Goal: Task Accomplishment & Management: Complete application form

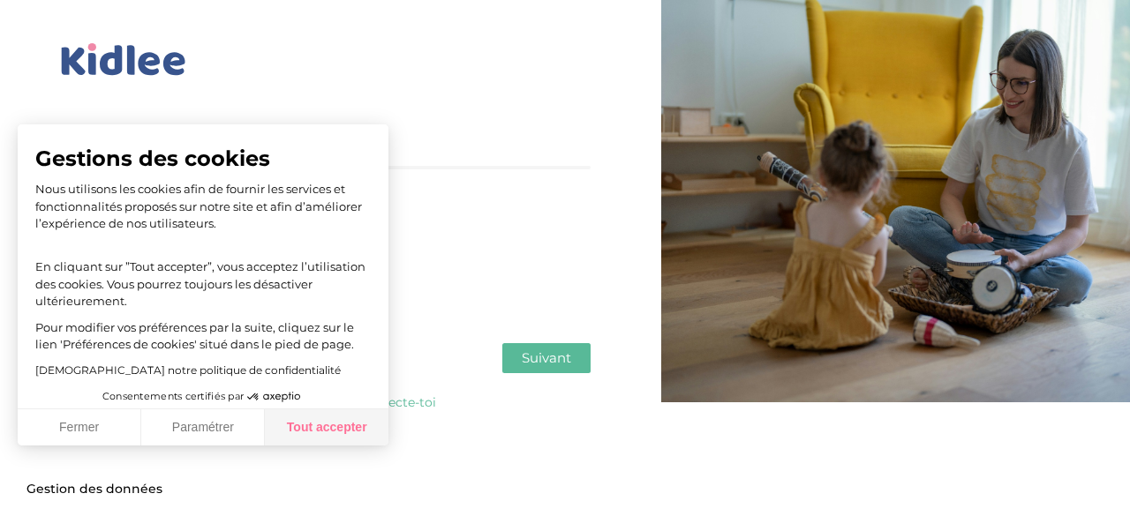
drag, startPoint x: 328, startPoint y: 444, endPoint x: 309, endPoint y: 432, distance: 23.0
click at [327, 444] on button "Tout accepter" at bounding box center [327, 428] width 124 height 37
checkbox input "true"
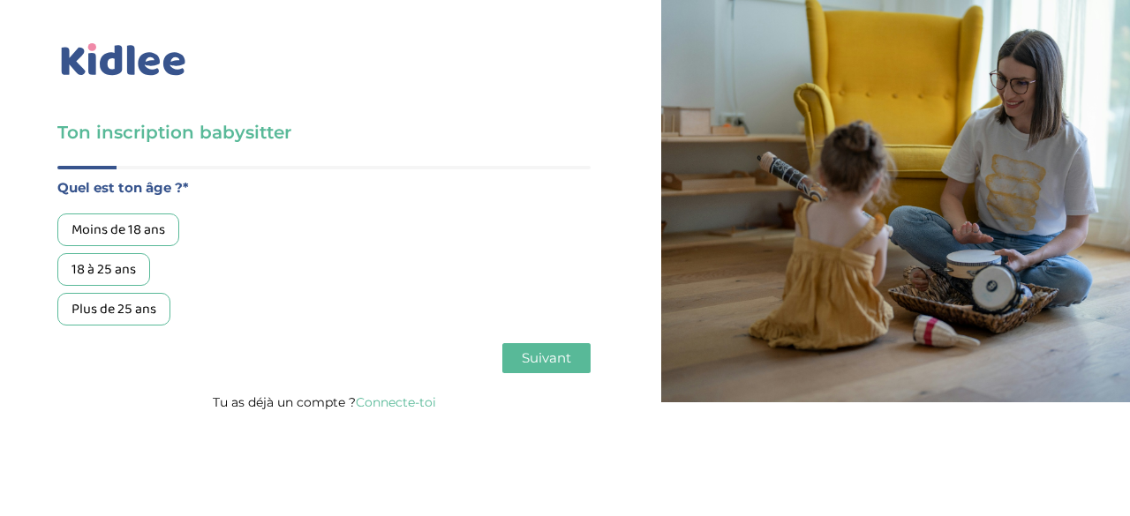
click at [128, 266] on div "18 à 25 ans" at bounding box center [103, 269] width 93 height 33
click at [524, 370] on button "Suivant" at bounding box center [546, 358] width 88 height 30
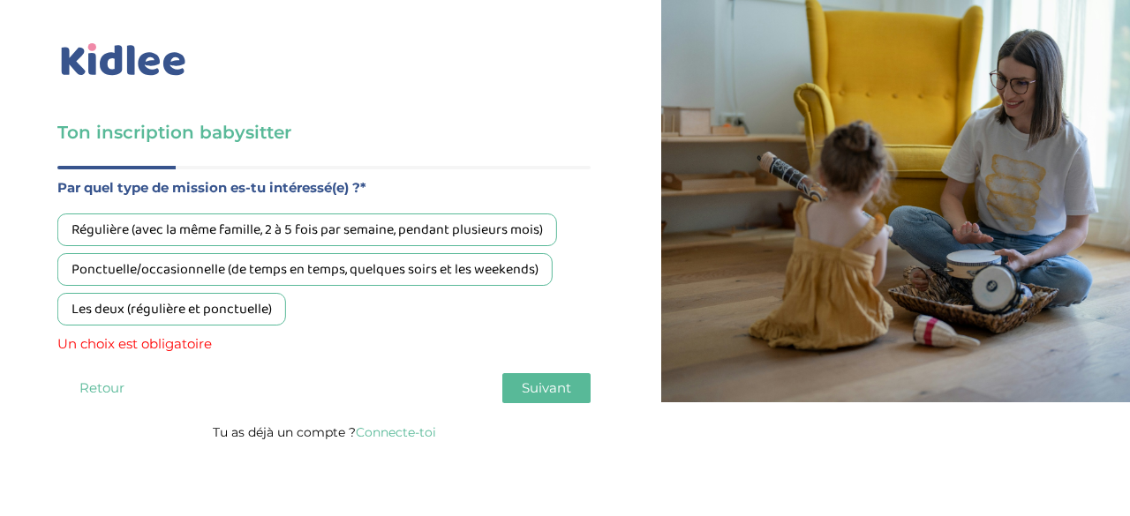
drag, startPoint x: 508, startPoint y: 285, endPoint x: 460, endPoint y: 334, distance: 68.7
click at [460, 334] on div "Régulière (avec la même famille, 2 à 5 fois par semaine, pendant plusieurs mois…" at bounding box center [323, 285] width 533 height 142
click at [357, 328] on div "Régulière (avec la même famille, 2 à 5 fois par semaine, pendant plusieurs mois…" at bounding box center [323, 285] width 533 height 142
click at [251, 312] on div "Les deux (régulière et ponctuelle)" at bounding box center [171, 309] width 229 height 33
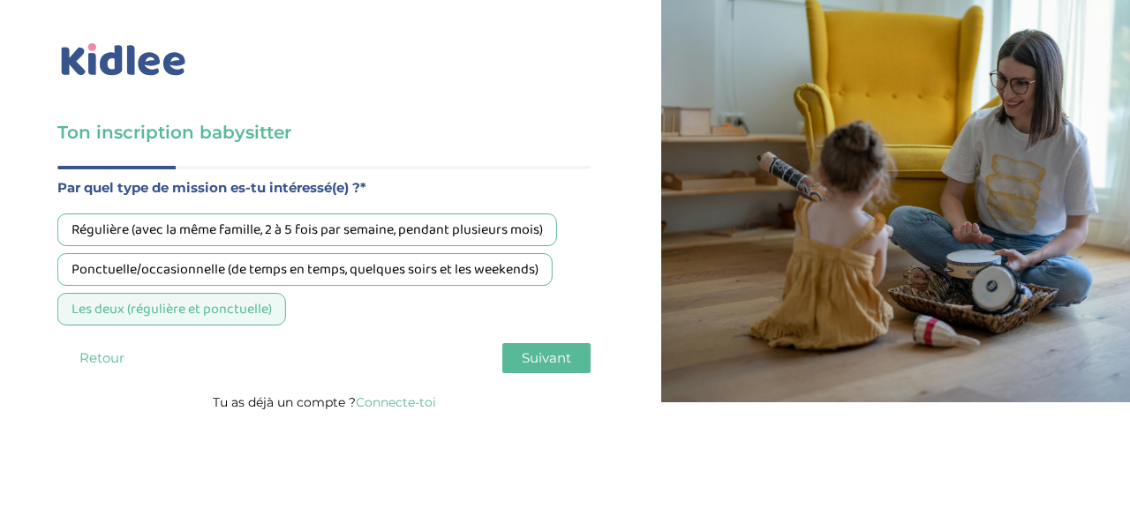
click at [538, 366] on span "Suivant" at bounding box center [546, 358] width 49 height 17
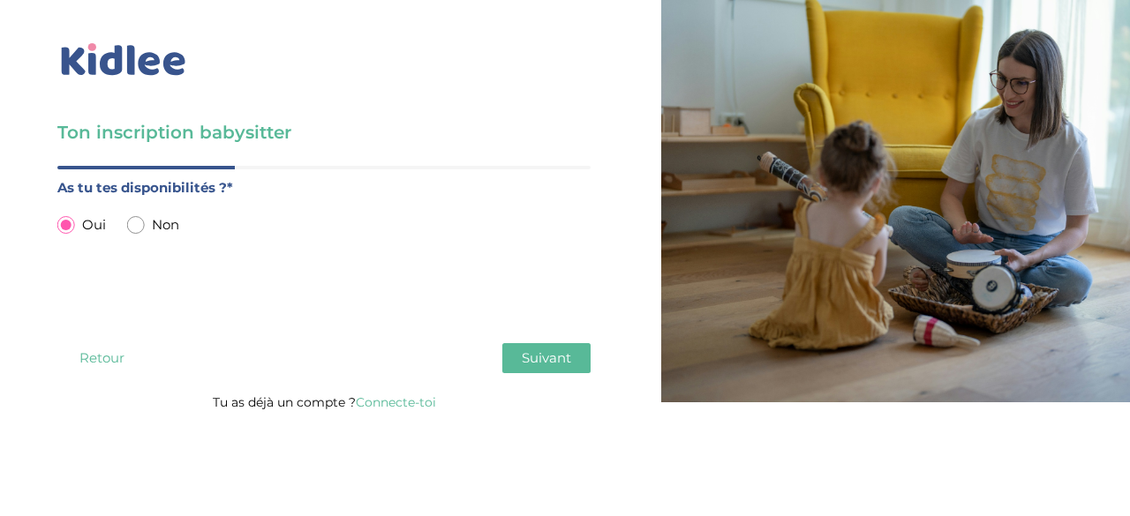
click at [528, 365] on span "Suivant" at bounding box center [546, 358] width 49 height 17
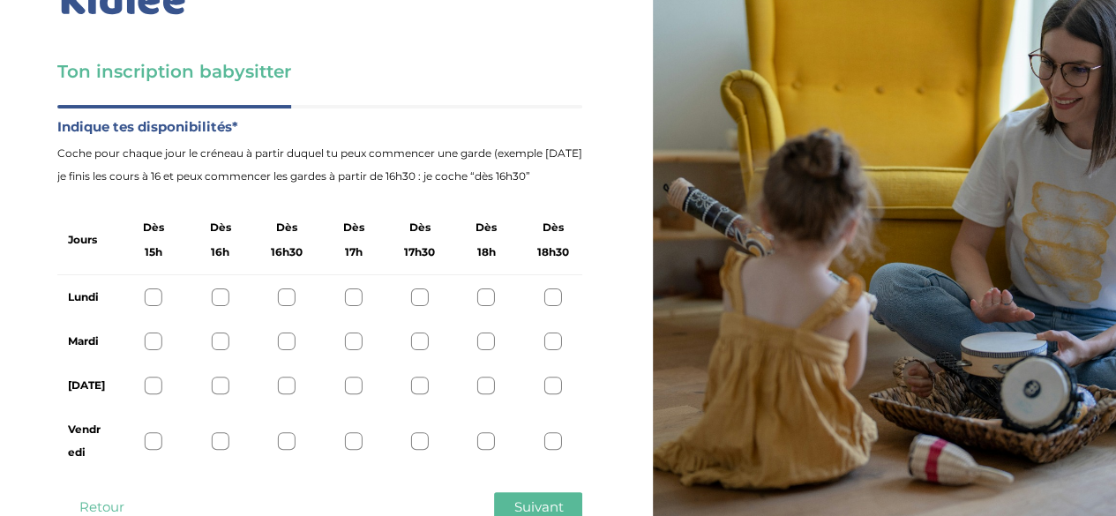
scroll to position [117, 0]
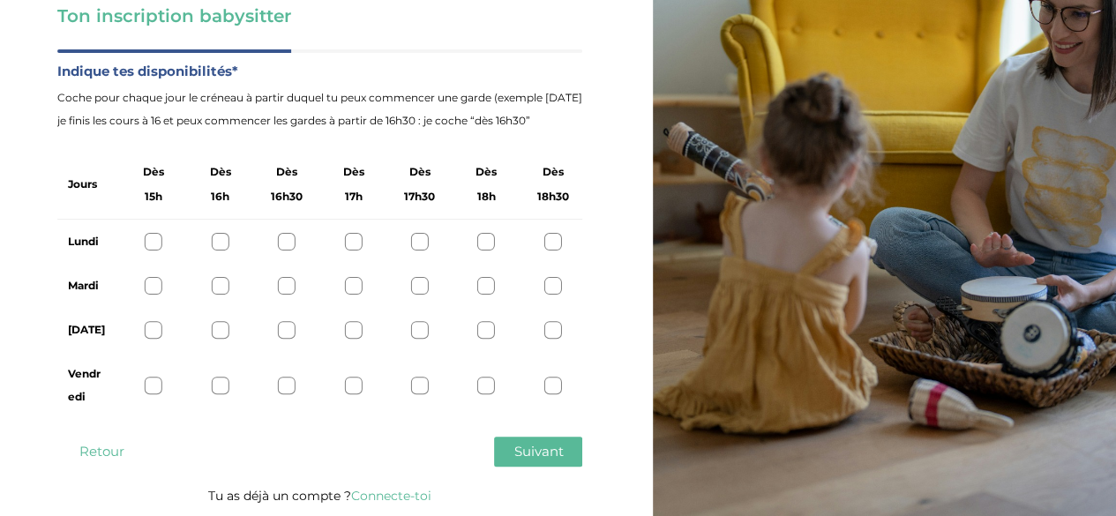
click at [484, 242] on div at bounding box center [486, 242] width 18 height 18
click at [484, 292] on div at bounding box center [486, 286] width 18 height 18
click at [480, 333] on div at bounding box center [486, 330] width 18 height 18
click at [475, 389] on div "Vendredi" at bounding box center [319, 385] width 525 height 67
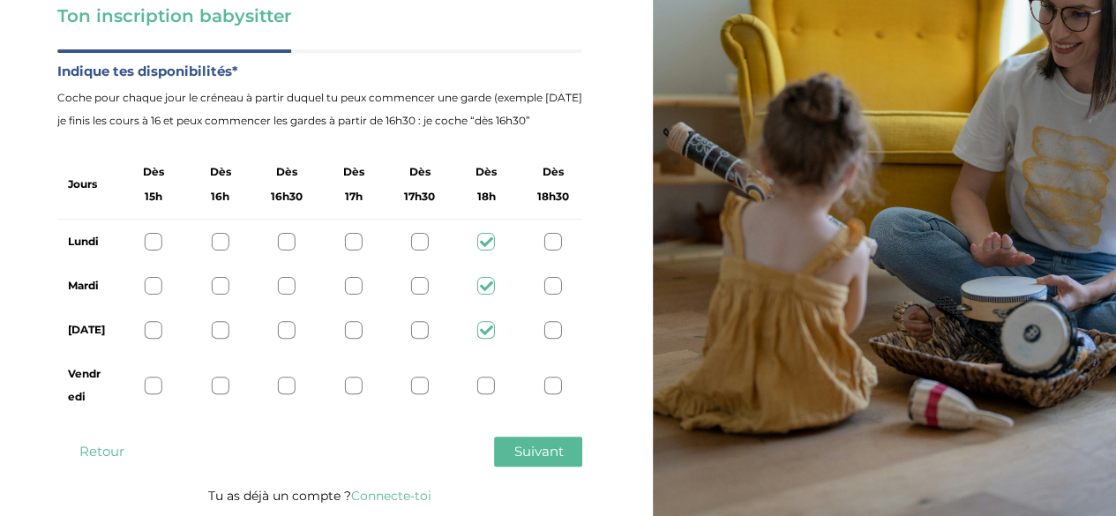
click at [479, 384] on div at bounding box center [486, 386] width 18 height 18
click at [0, 0] on icon at bounding box center [0, 0] width 0 height 0
click at [482, 387] on div at bounding box center [486, 386] width 18 height 18
click at [537, 441] on button "Suivant" at bounding box center [538, 452] width 88 height 30
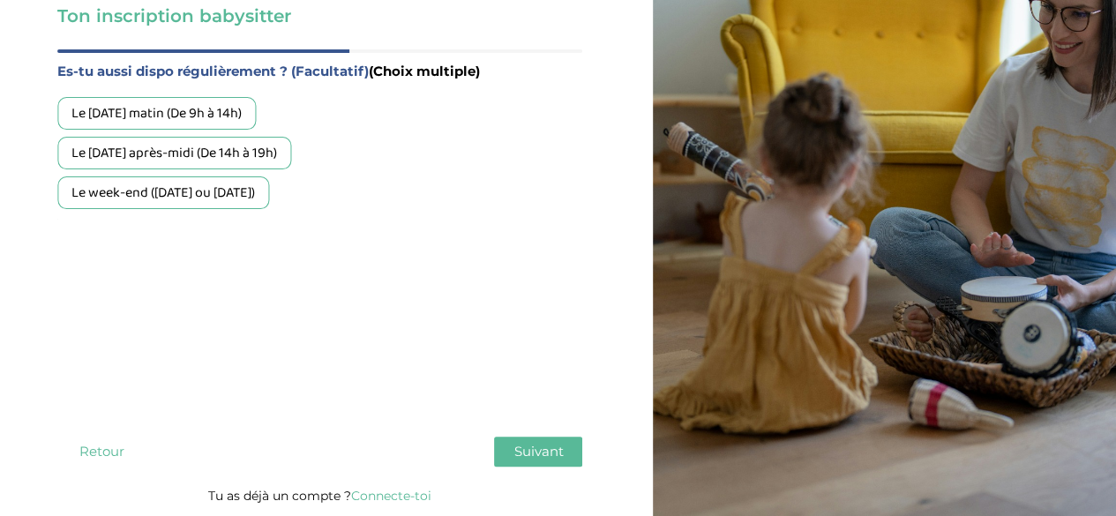
click at [269, 205] on div "Le week-end (samedi ou dimanche)" at bounding box center [163, 193] width 212 height 33
click at [548, 454] on span "Suivant" at bounding box center [538, 451] width 49 height 17
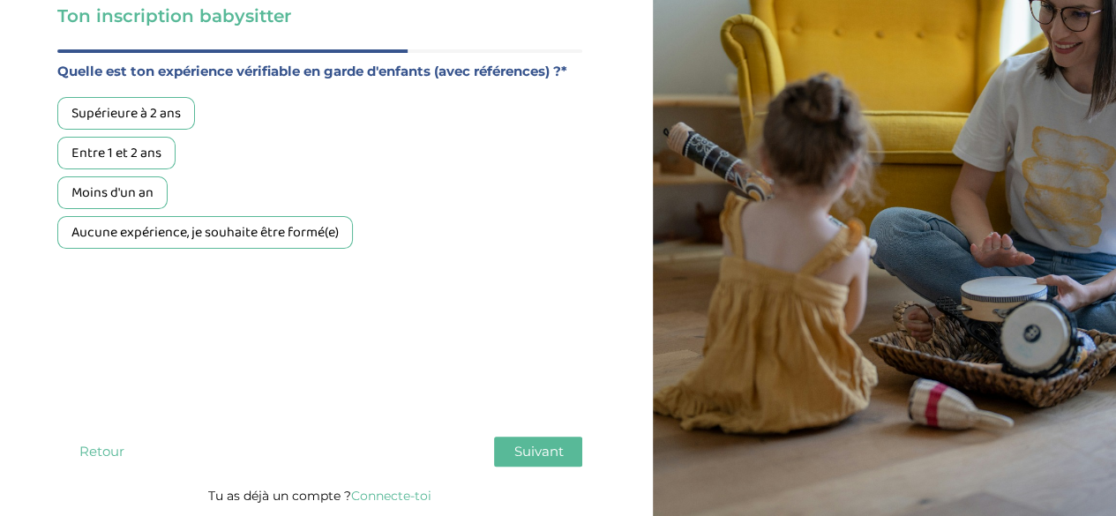
click at [132, 200] on div "Moins d'un an" at bounding box center [112, 193] width 110 height 33
click at [237, 193] on div "Supérieure à 2 ans Entre 1 et 2 ans Moins d'un an Aucune expérience, je souhait…" at bounding box center [319, 173] width 525 height 152
drag, startPoint x: 281, startPoint y: 216, endPoint x: 312, endPoint y: 244, distance: 42.5
click at [282, 225] on div "Supérieure à 2 ans Entre 1 et 2 ans Moins d'un an Aucune expérience, je souhait…" at bounding box center [319, 173] width 525 height 152
click at [314, 228] on div "Aucune expérience, je souhaite être formé(e)" at bounding box center [205, 232] width 296 height 33
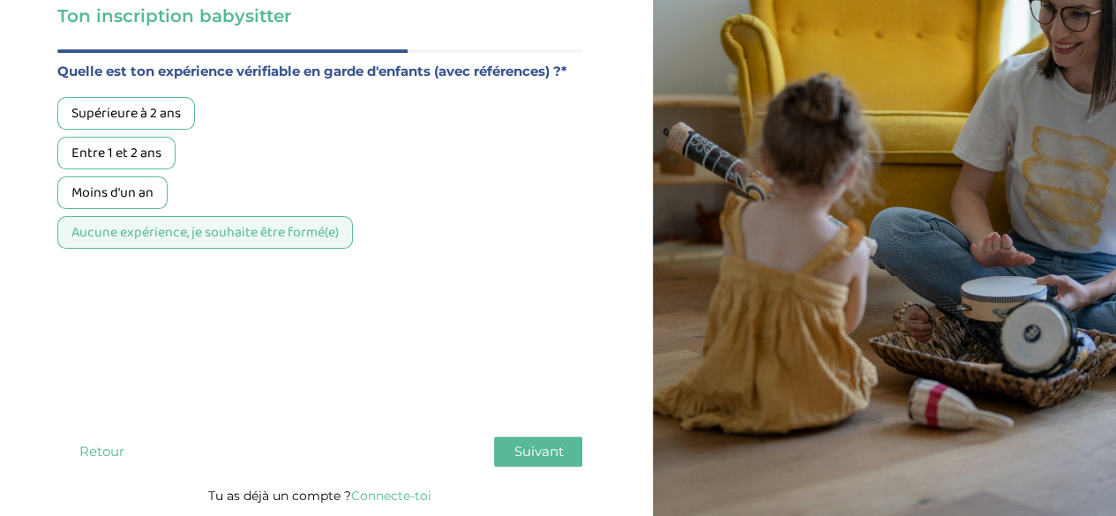
drag, startPoint x: 574, startPoint y: 409, endPoint x: 568, endPoint y: 420, distance: 12.6
click at [574, 410] on div "Quelle est ton expérience vérifiable en garde d'enfants (avec références) ?* Su…" at bounding box center [319, 239] width 525 height 359
click at [565, 439] on button "Suivant" at bounding box center [538, 452] width 88 height 30
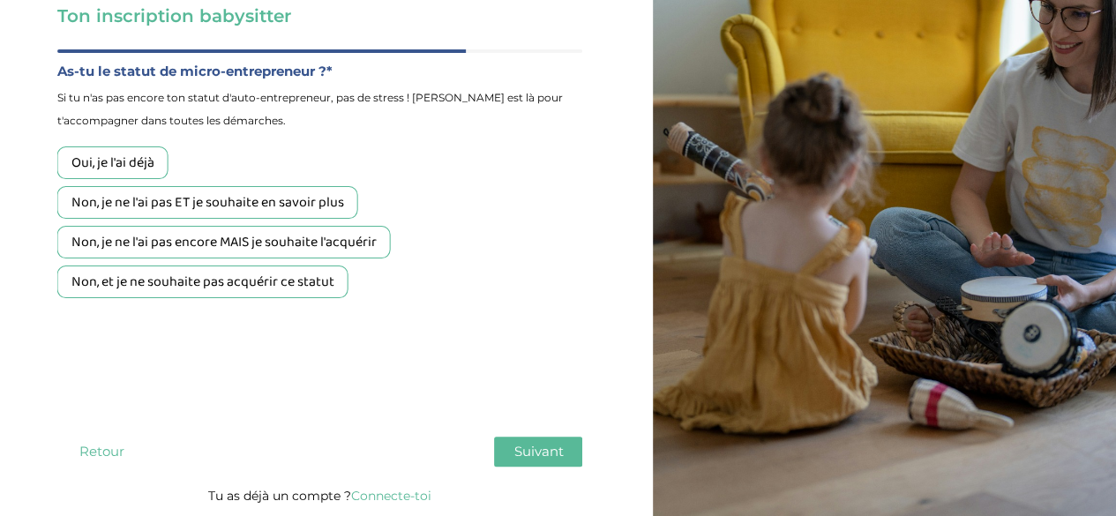
click at [323, 292] on div "Non, et je ne souhaite pas acquérir ce statut" at bounding box center [202, 282] width 291 height 33
click at [518, 456] on span "Suivant" at bounding box center [538, 451] width 49 height 17
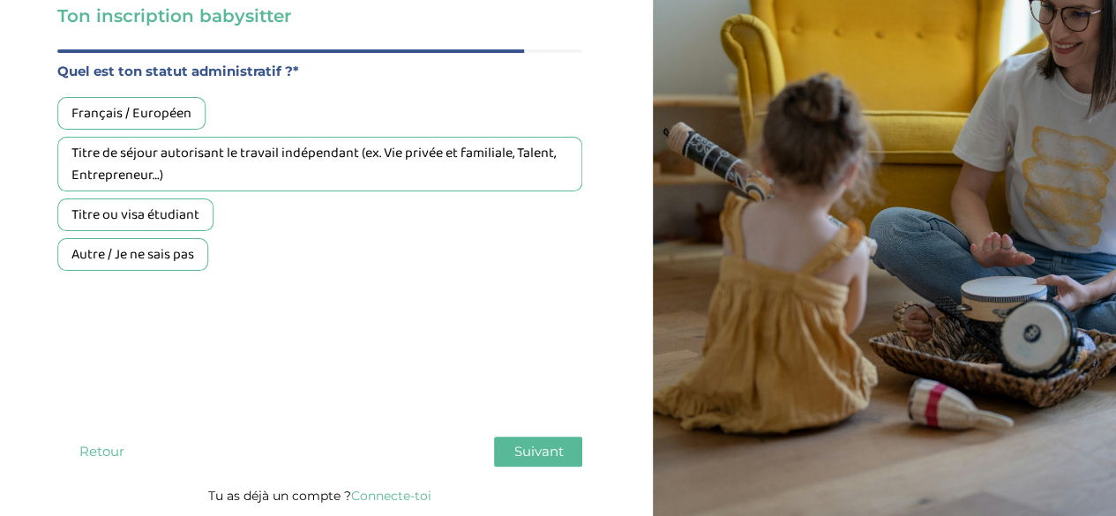
click at [127, 110] on div "Français / Européen" at bounding box center [131, 113] width 148 height 33
click at [558, 437] on div "Quel est ton âge ?* Moins de 18 ans 18 à 25 ans Plus de 25 ans Par quel type de…" at bounding box center [319, 266] width 525 height 435
click at [554, 442] on button "Suivant" at bounding box center [538, 452] width 88 height 30
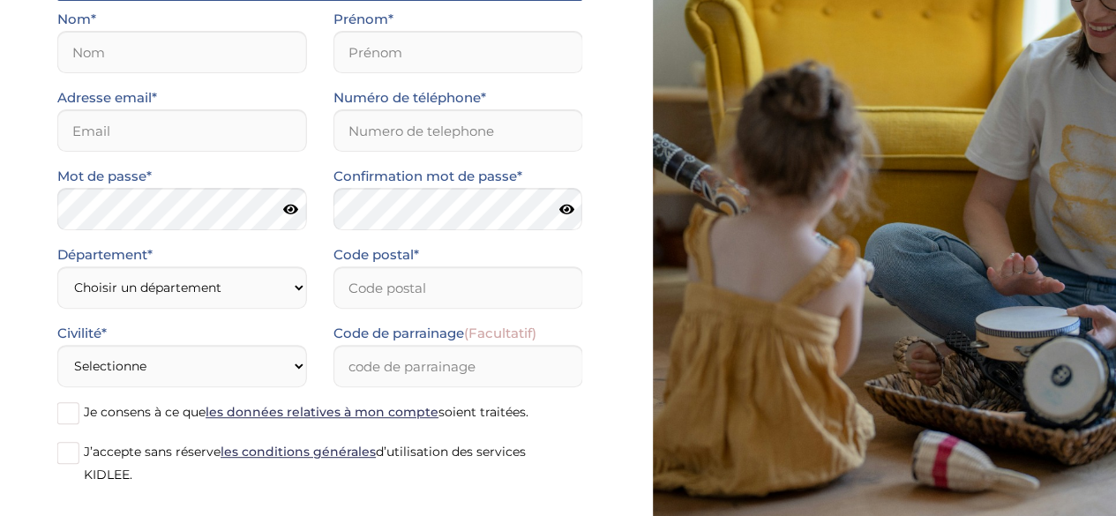
scroll to position [0, 0]
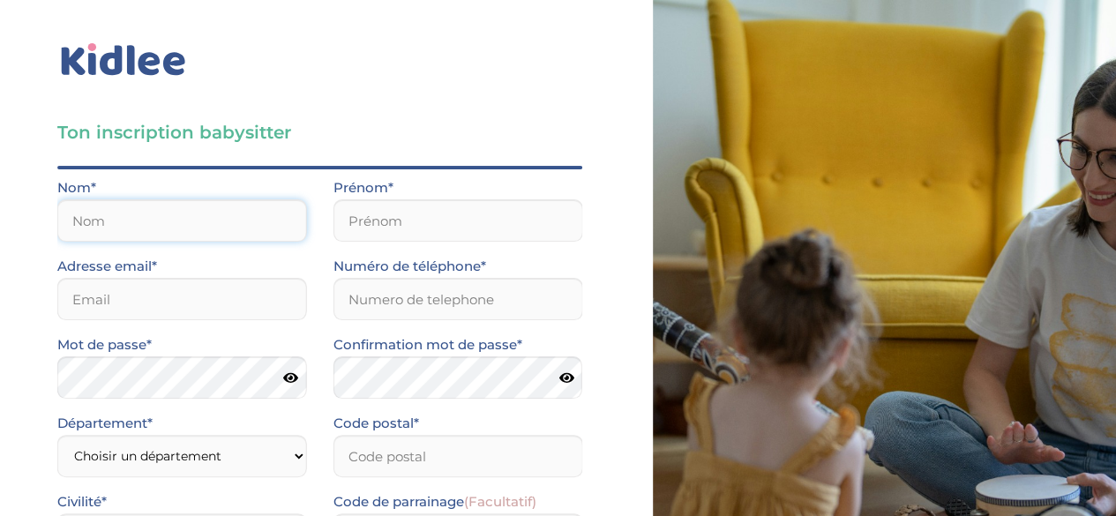
click at [235, 214] on input "text" at bounding box center [182, 220] width 250 height 42
type input "YONG-FONG"
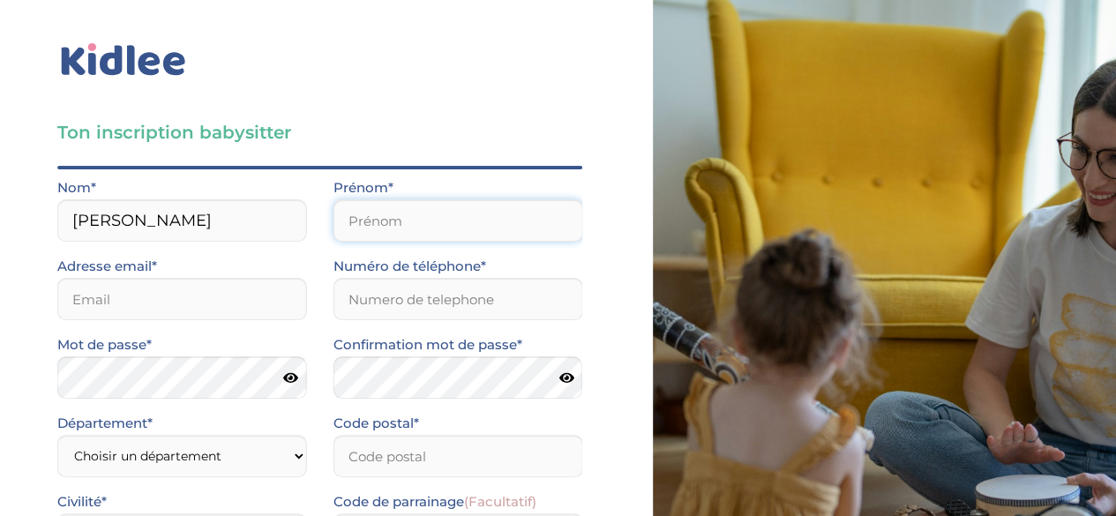
type input "Emma"
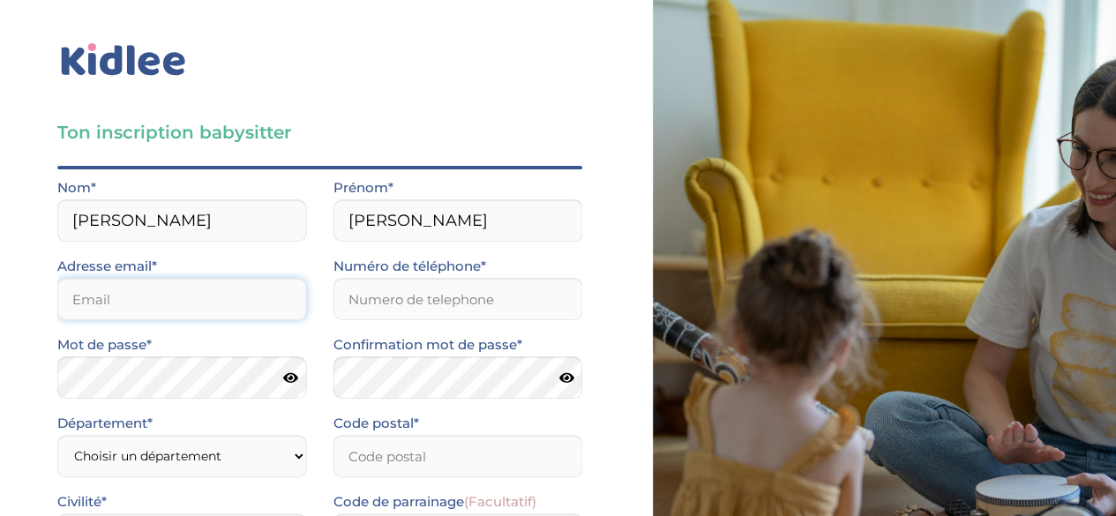
type input "emma.yongfong@gmail.om"
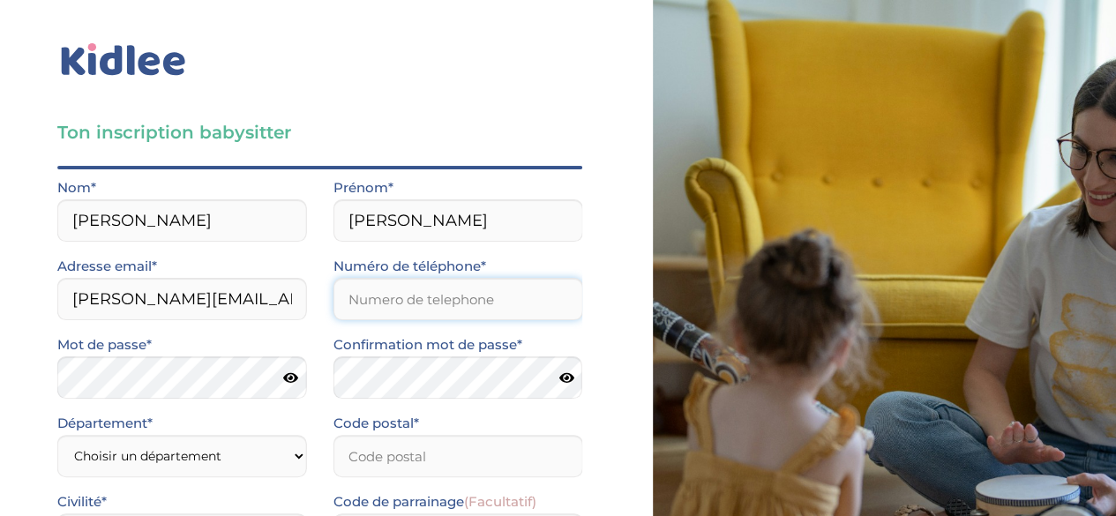
type input "0785481794"
type input "77470"
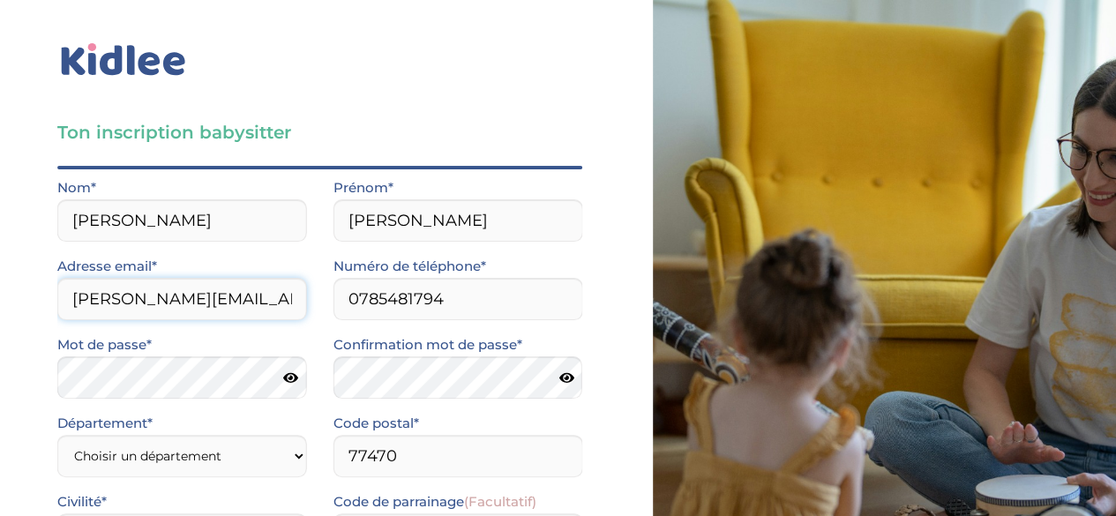
click at [268, 306] on input "emma.yongfong@gmail.om" at bounding box center [182, 299] width 250 height 42
click at [271, 306] on input "emma.yongfong@gmail.om" at bounding box center [182, 299] width 250 height 42
type input "emma.yongfong@gmail.com"
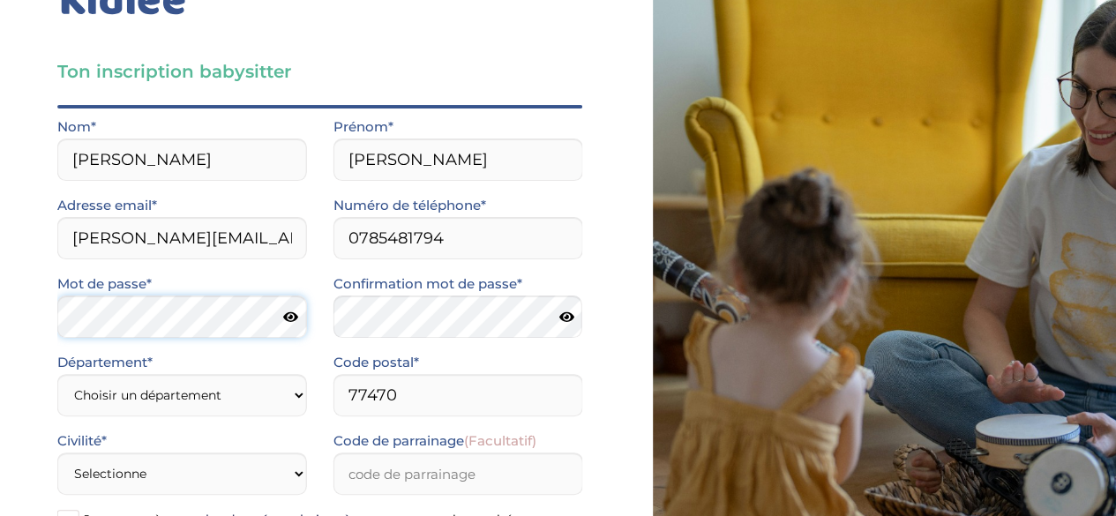
scroll to position [88, 0]
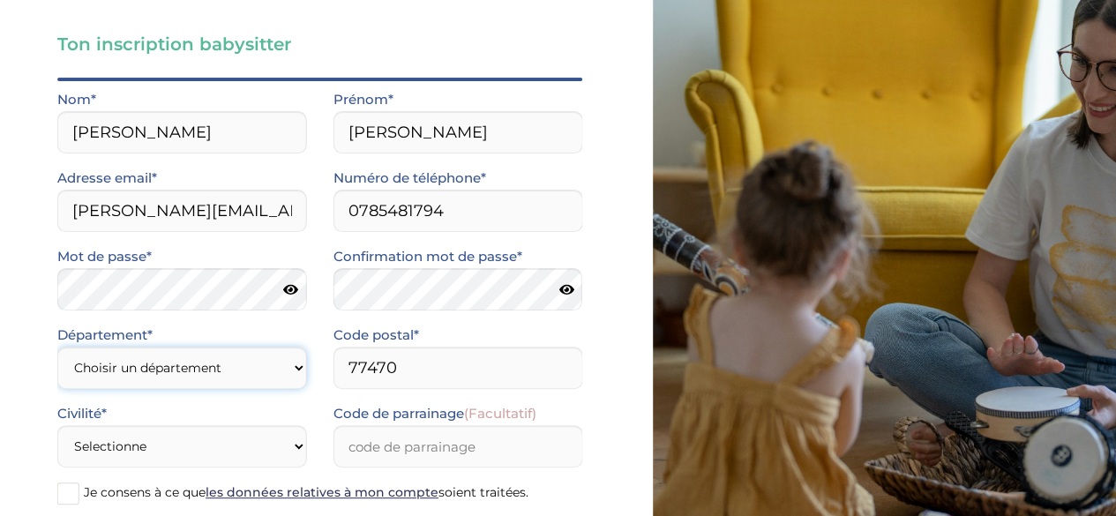
click at [232, 375] on select "Choisir un département Paris (75) Hauts-de-Seine (92) Yvelines (78) Val-de-Marn…" at bounding box center [182, 368] width 250 height 42
select select "77"
click at [57, 347] on select "Choisir un département Paris (75) Hauts-de-Seine (92) Yvelines (78) Val-de-Marn…" at bounding box center [182, 368] width 250 height 42
click at [207, 427] on select "Selectionne Mr Mme" at bounding box center [182, 446] width 250 height 42
click at [57, 425] on select "Selectionne Mr Mme" at bounding box center [182, 446] width 250 height 42
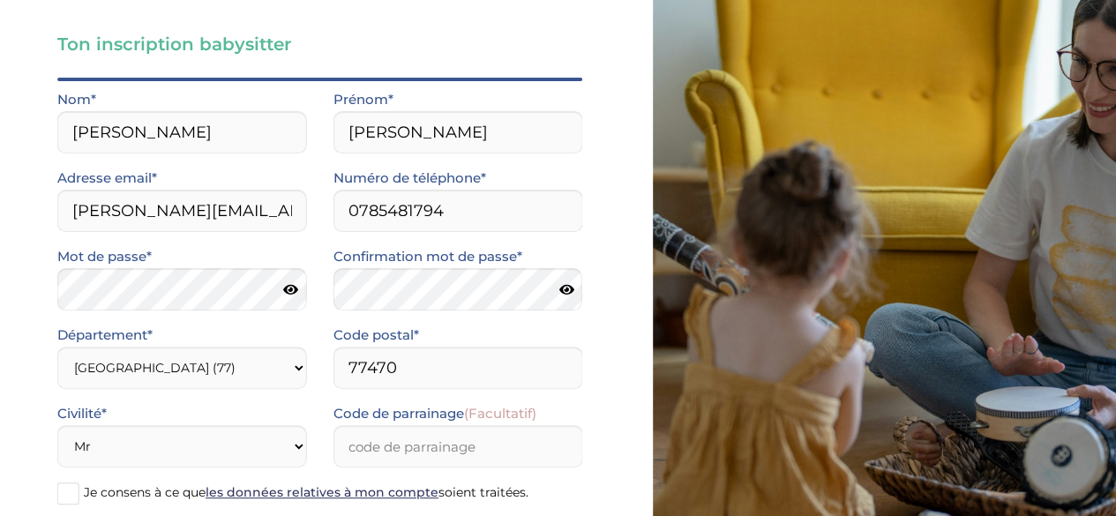
click at [198, 427] on div "Civilité* Selectionne Mr Mme" at bounding box center [182, 434] width 250 height 65
click at [191, 434] on select "Selectionne Mr Mme" at bounding box center [182, 446] width 250 height 42
select select "1"
click at [57, 425] on select "Selectionne Mr Mme" at bounding box center [182, 446] width 250 height 42
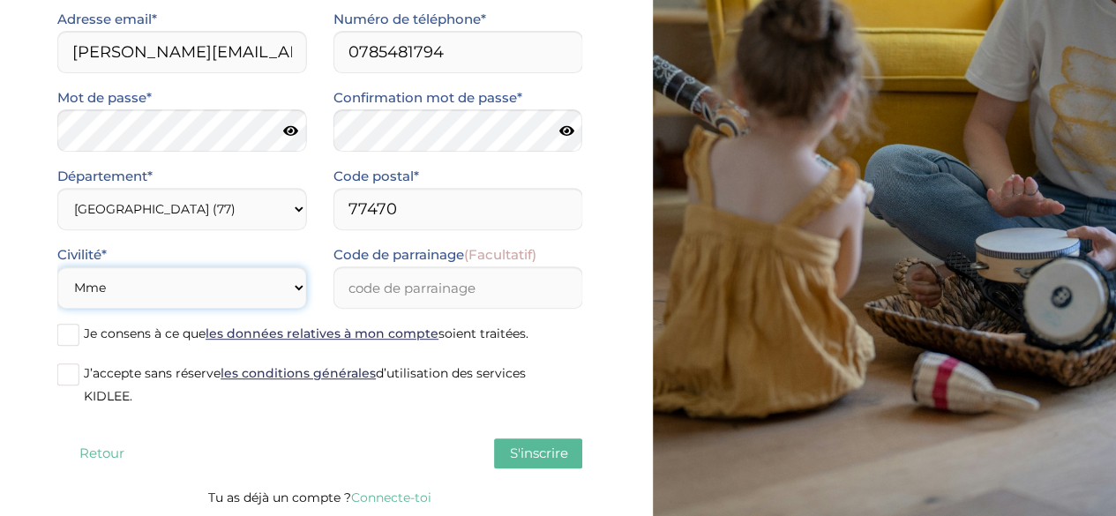
scroll to position [249, 0]
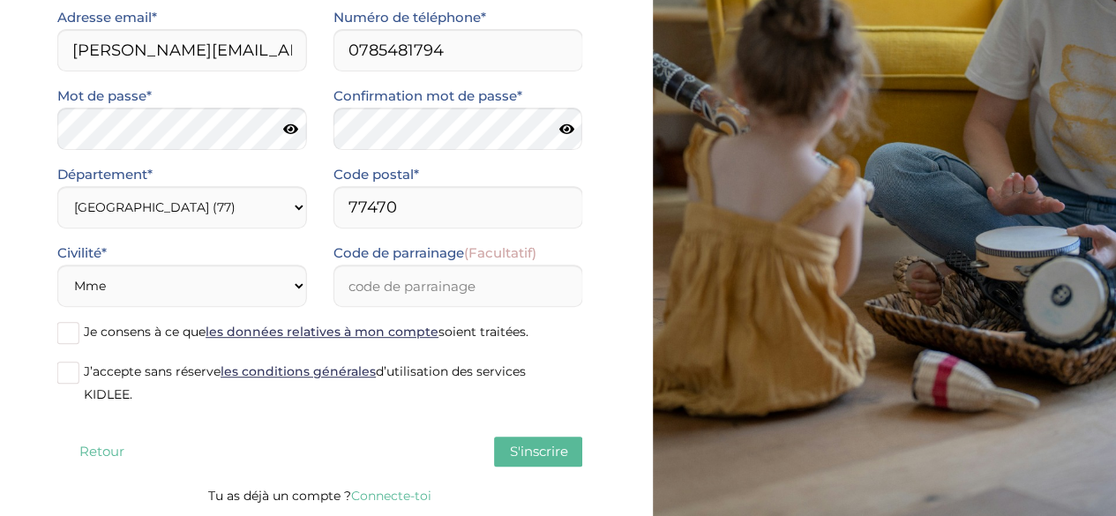
click at [76, 345] on label "Je consens à ce que les données relatives à mon compte soient traitées." at bounding box center [319, 333] width 525 height 26
click at [0, 0] on input "Je consens à ce que les données relatives à mon compte soient traitées." at bounding box center [0, 0] width 0 height 0
click at [71, 366] on span at bounding box center [68, 373] width 22 height 22
click at [0, 0] on input "J’accepte sans réserve les conditions générales d’utilisation des services KIDL…" at bounding box center [0, 0] width 0 height 0
click at [149, 161] on div "Mot de passe*" at bounding box center [182, 124] width 276 height 79
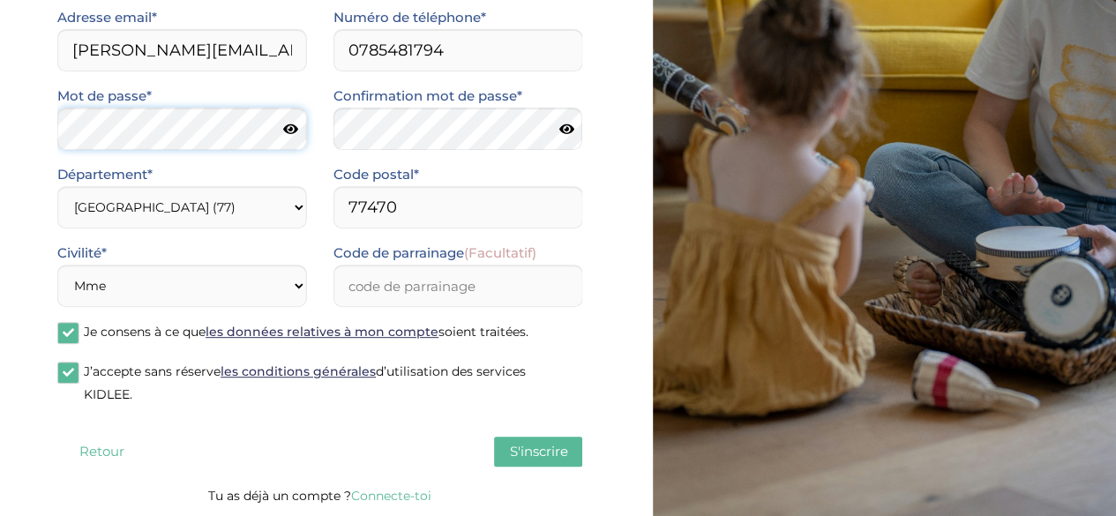
click at [277, 137] on div "Mot de passe* Confirmation mot de passe*" at bounding box center [320, 124] width 552 height 79
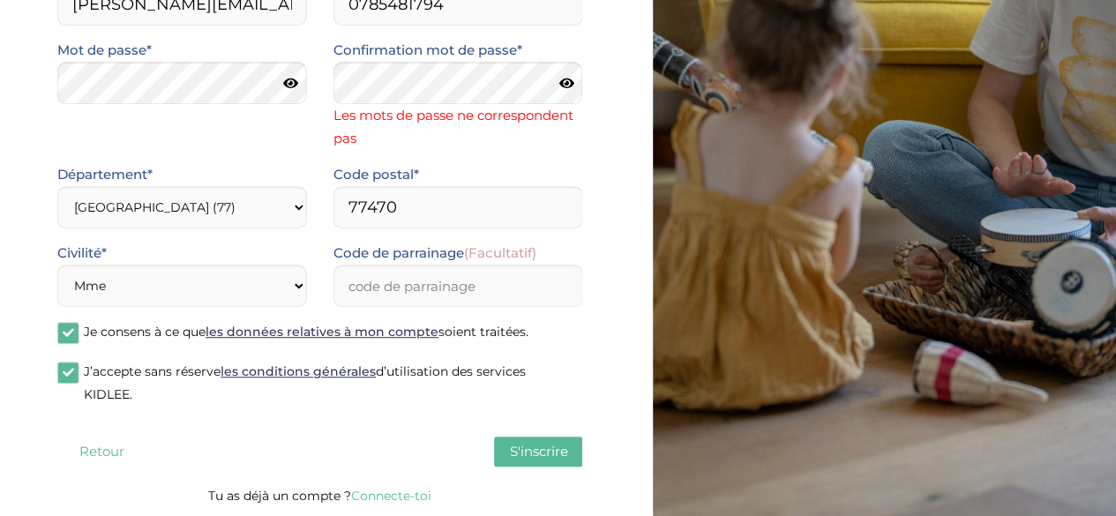
click at [286, 83] on icon at bounding box center [290, 83] width 15 height 13
click at [286, 83] on icon at bounding box center [290, 83] width 17 height 13
click at [559, 85] on icon at bounding box center [566, 83] width 15 height 13
click at [559, 84] on icon at bounding box center [565, 83] width 17 height 13
click at [218, 71] on div "Mot de passe* Confirmation mot de passe* Les mots de passe ne correspondent pas" at bounding box center [320, 101] width 552 height 124
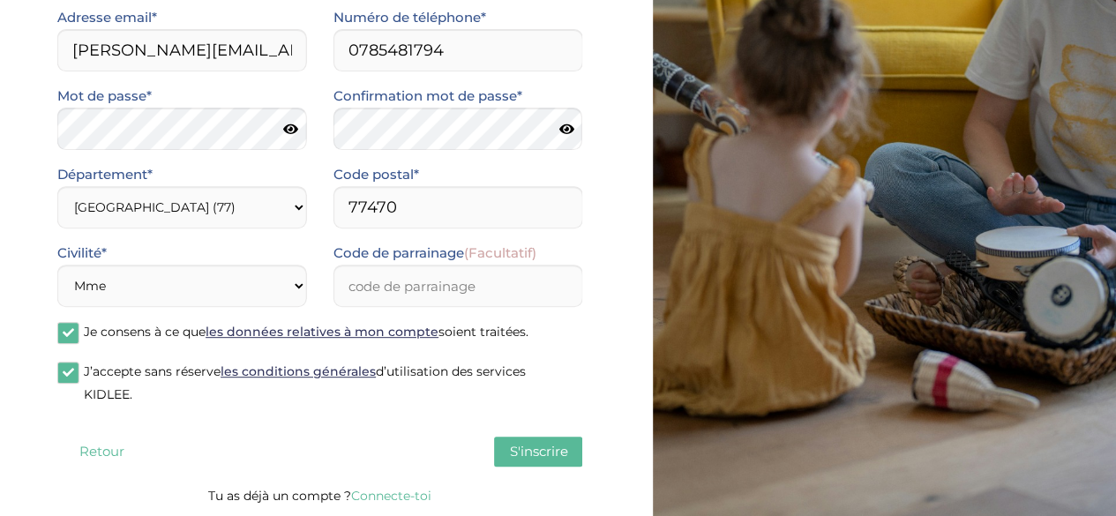
drag, startPoint x: 515, startPoint y: 446, endPoint x: 524, endPoint y: 444, distance: 9.0
click at [523, 447] on button "S'inscrire" at bounding box center [538, 452] width 88 height 30
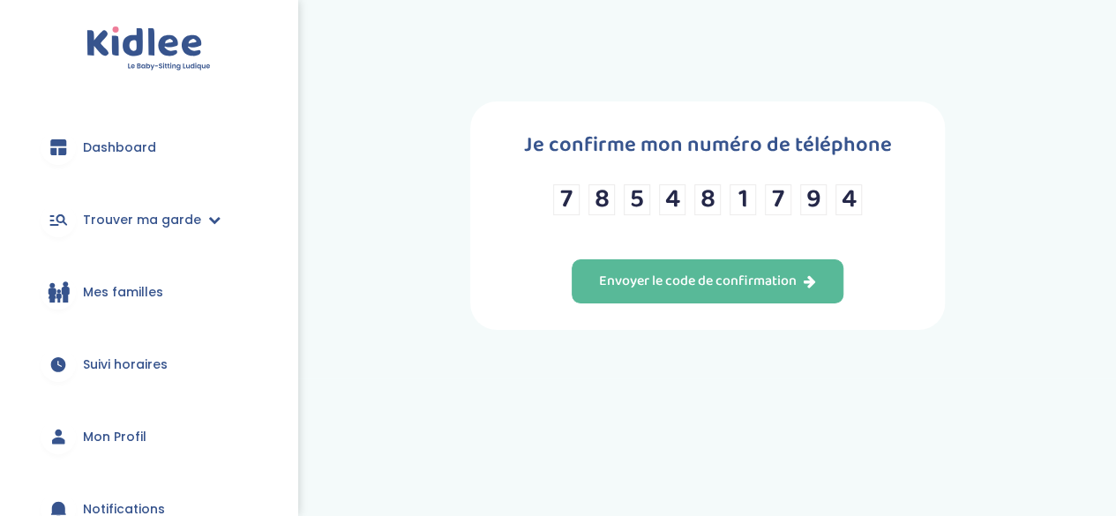
click at [780, 303] on div "Je confirme mon numéro de téléphone 7 8 5 4 8 1 7 9 4 Envoyer le code de confir…" at bounding box center [707, 215] width 474 height 229
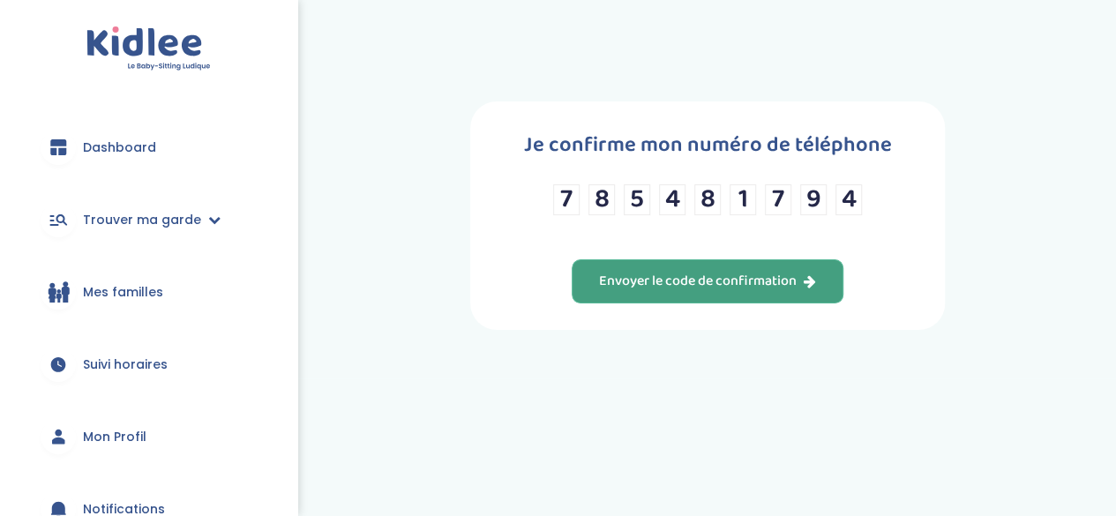
click at [775, 287] on div "Envoyer le code de confirmation" at bounding box center [707, 282] width 217 height 20
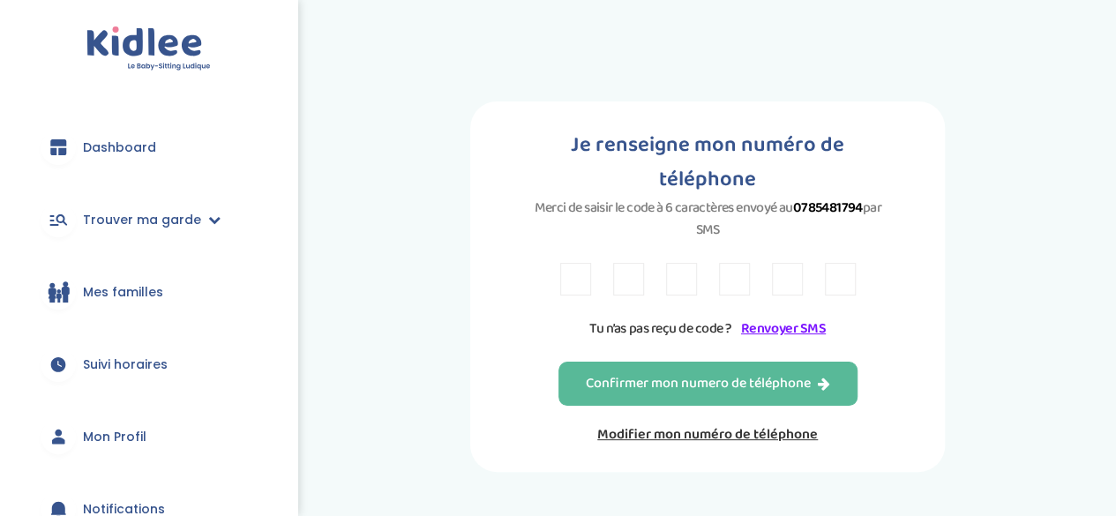
click at [593, 263] on div at bounding box center [708, 279] width 296 height 33
click at [589, 263] on input "text" at bounding box center [575, 279] width 31 height 33
type input "7"
type input "L"
type input "5"
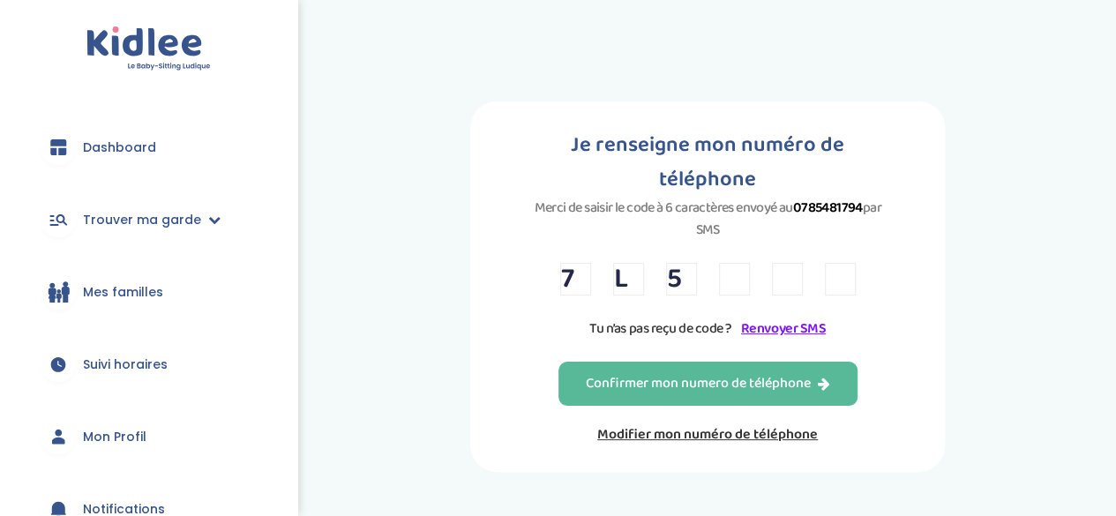
type input "Y"
type input "4"
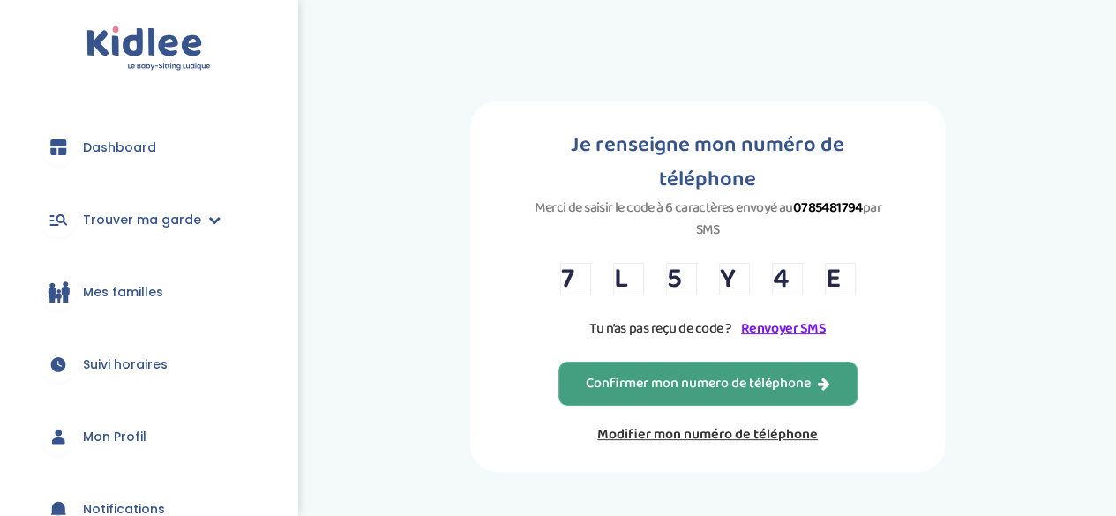
type input "E"
click at [605, 374] on div "Confirmer mon numero de téléphone" at bounding box center [708, 384] width 244 height 20
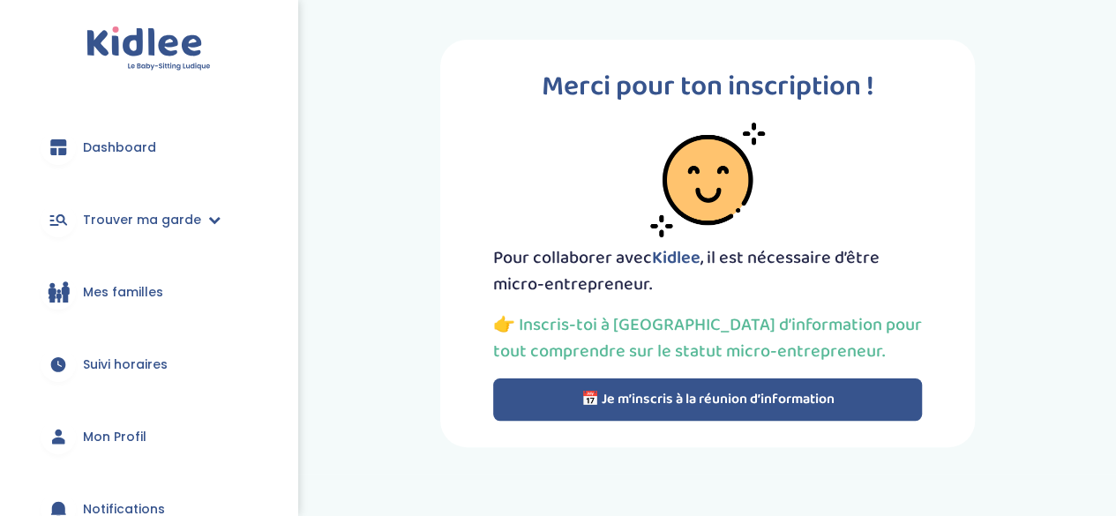
click at [638, 371] on div "Merci pour ton inscription ! Pour collaborer avec Kidlee , il est nécessaire d’…" at bounding box center [707, 243] width 429 height 355
click at [632, 387] on button "📅 Je m’inscris à la réunion d’information" at bounding box center [707, 400] width 429 height 42
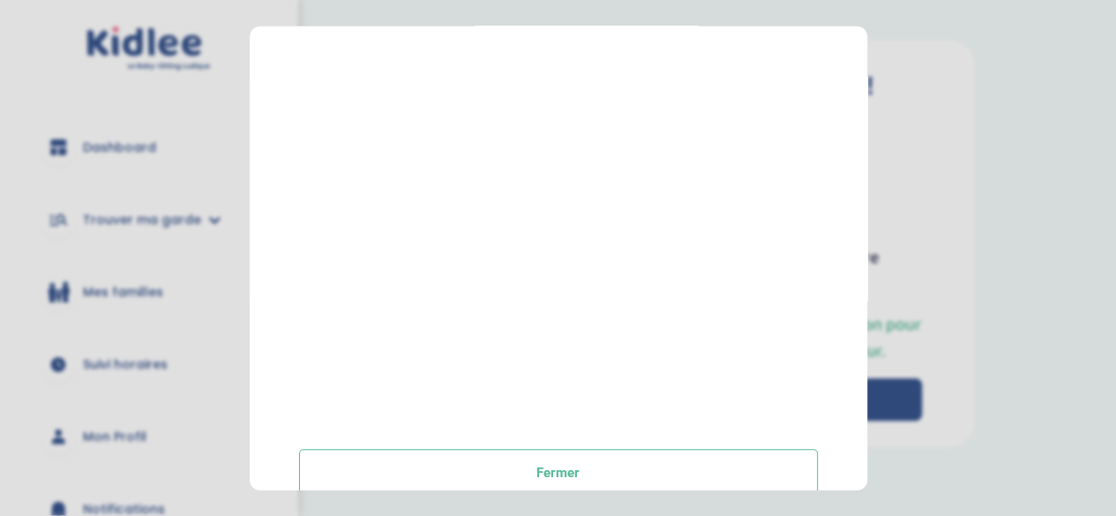
scroll to position [432, 0]
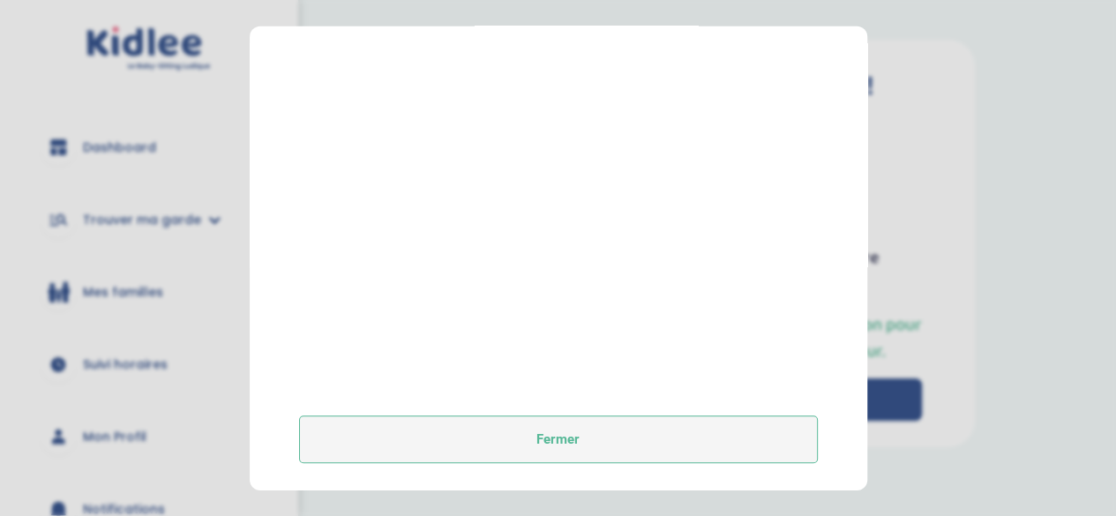
click at [563, 437] on button "Fermer" at bounding box center [558, 440] width 519 height 48
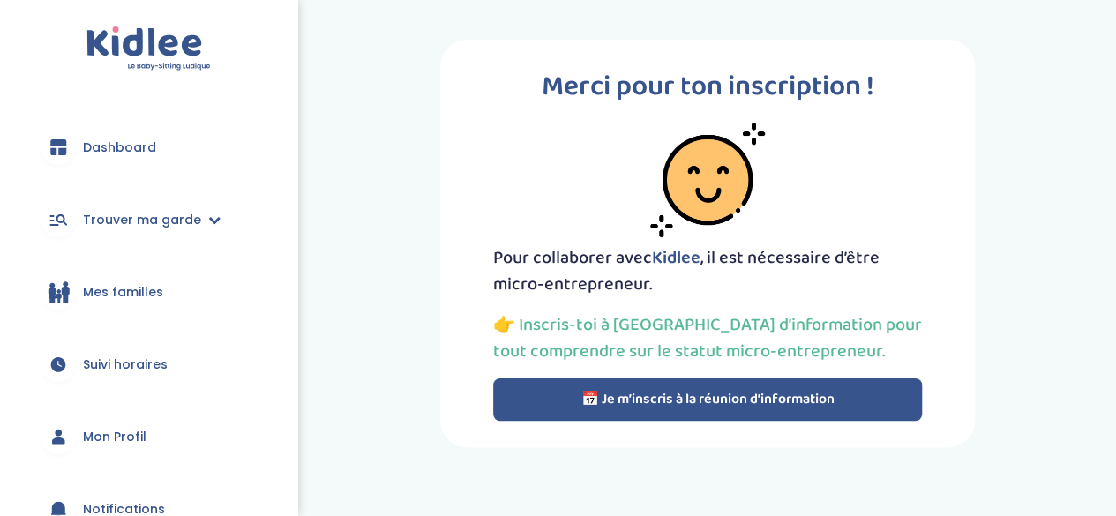
click at [632, 408] on button "📅 Je m’inscris à la réunion d’information" at bounding box center [707, 400] width 429 height 42
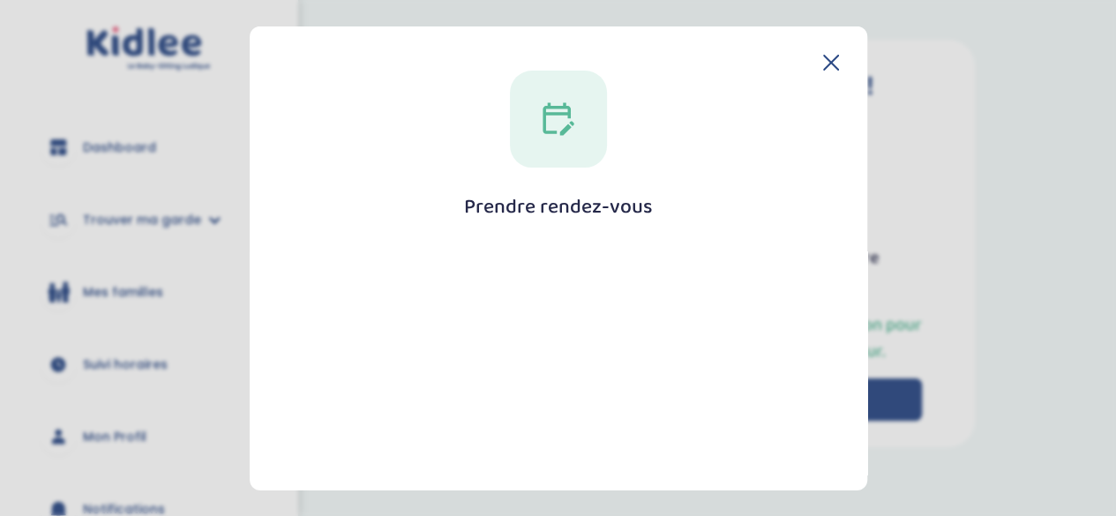
click at [568, 143] on div at bounding box center [558, 118] width 97 height 97
click at [570, 120] on icon at bounding box center [558, 118] width 35 height 35
drag, startPoint x: 570, startPoint y: 120, endPoint x: 559, endPoint y: 152, distance: 33.8
click at [569, 123] on icon at bounding box center [558, 118] width 35 height 35
drag, startPoint x: 558, startPoint y: 184, endPoint x: 561, endPoint y: 206, distance: 22.3
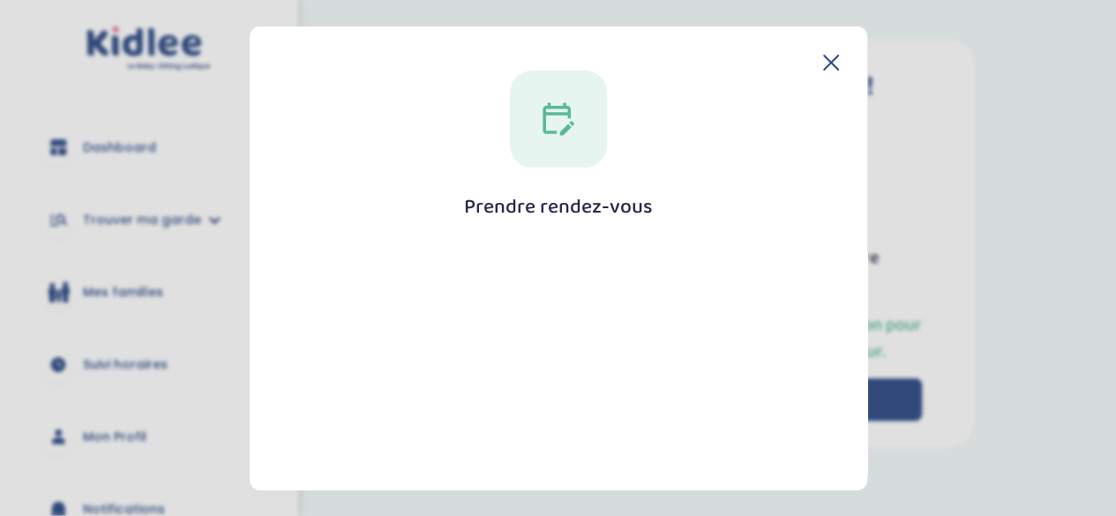
click at [561, 206] on div "Prendre rendez-vous Fermer" at bounding box center [558, 482] width 561 height 825
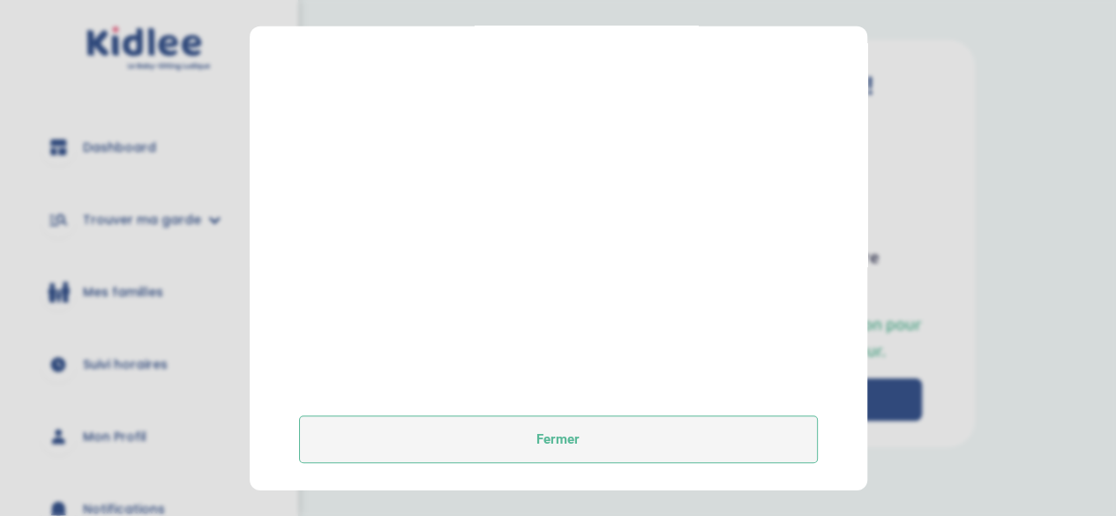
click at [665, 431] on button "Fermer" at bounding box center [558, 440] width 519 height 48
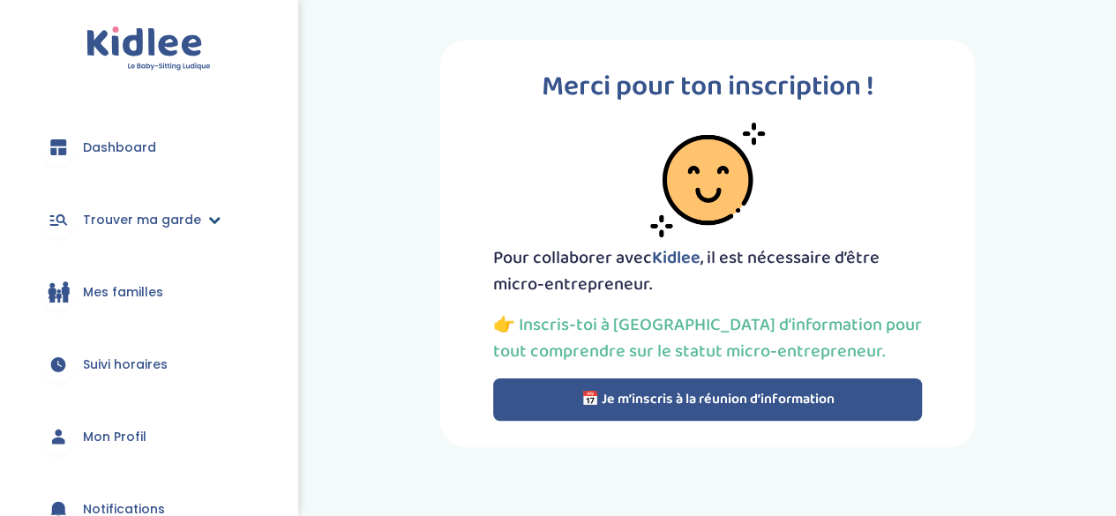
click at [173, 224] on span "Trouver ma garde" at bounding box center [142, 220] width 118 height 19
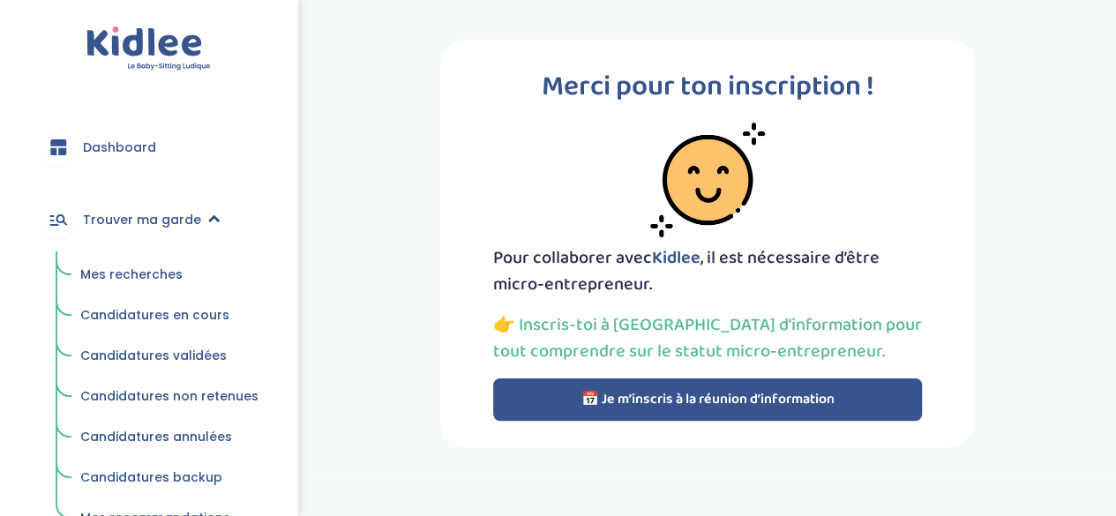
click at [173, 223] on span "Trouver ma garde" at bounding box center [142, 220] width 118 height 19
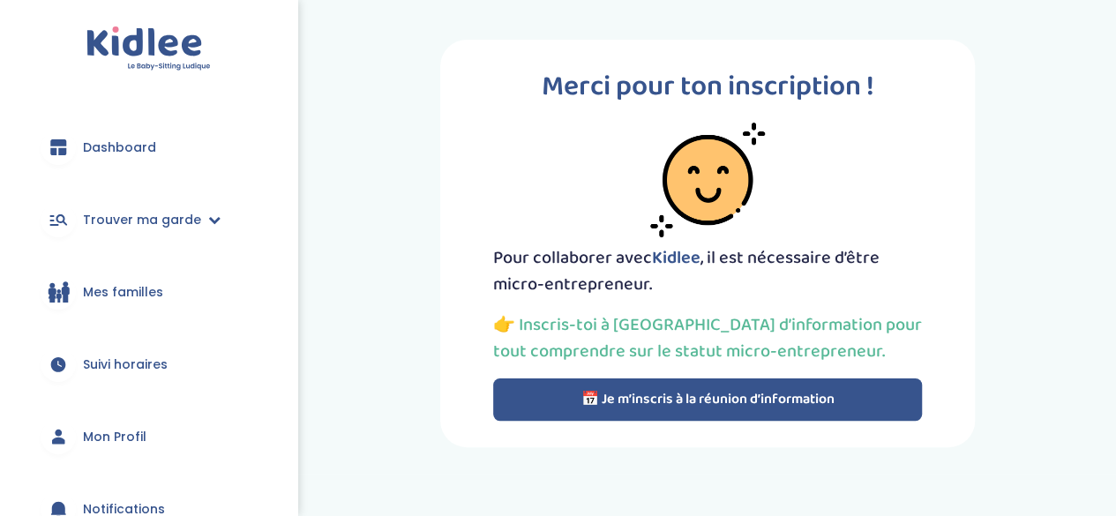
click at [656, 409] on button "📅 Je m’inscris à la réunion d’information" at bounding box center [707, 400] width 429 height 42
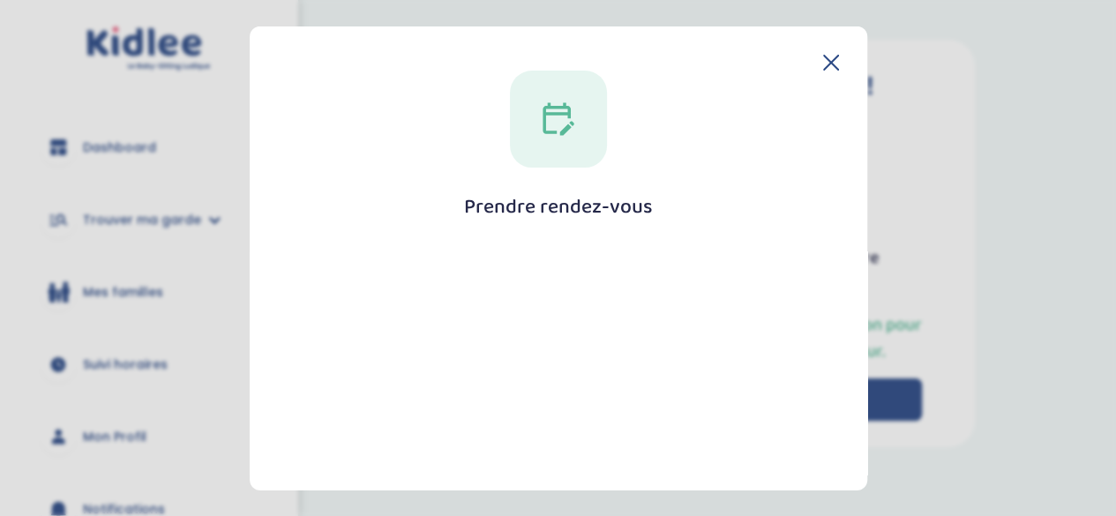
click at [838, 71] on div "Prendre rendez-vous Fermer" at bounding box center [559, 258] width 618 height 465
click at [824, 66] on icon at bounding box center [831, 62] width 16 height 16
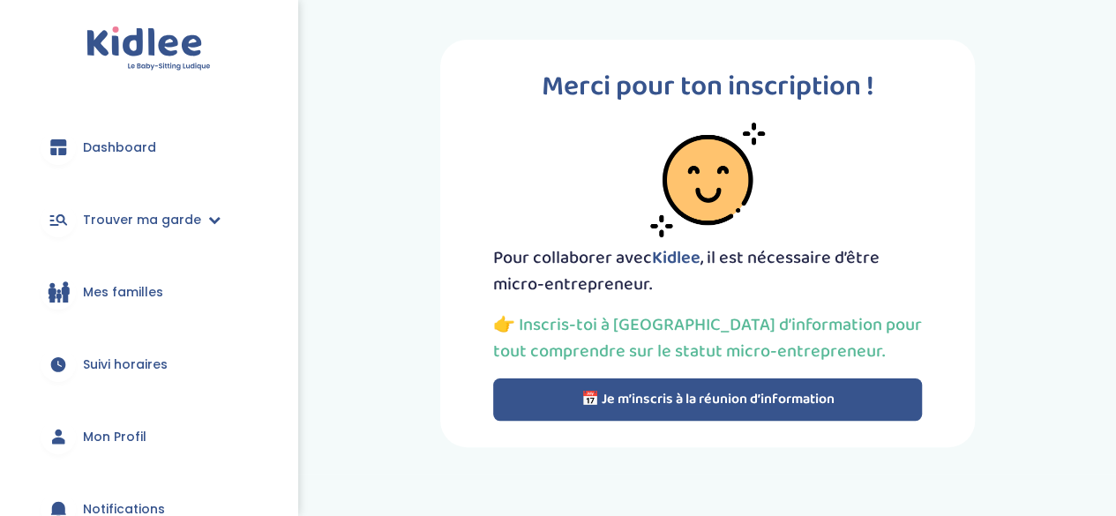
click at [756, 384] on button "📅 Je m’inscris à la réunion d’information" at bounding box center [707, 400] width 429 height 42
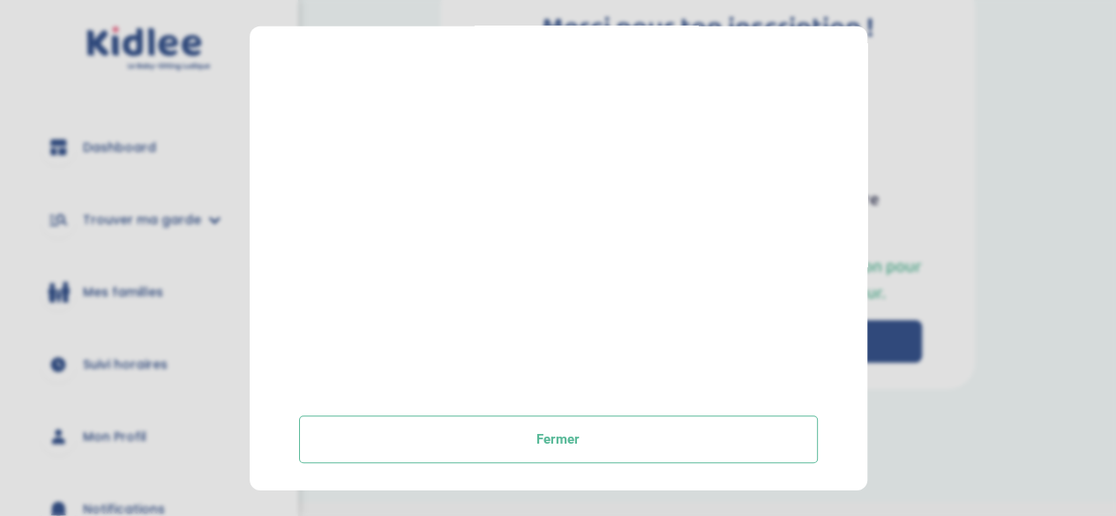
scroll to position [101, 0]
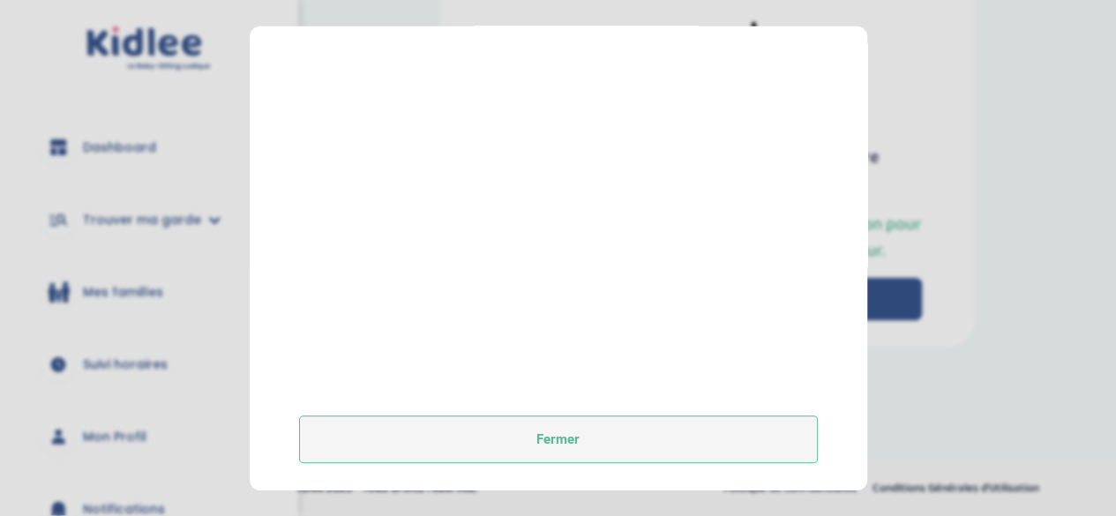
click at [528, 423] on button "Fermer" at bounding box center [558, 440] width 519 height 48
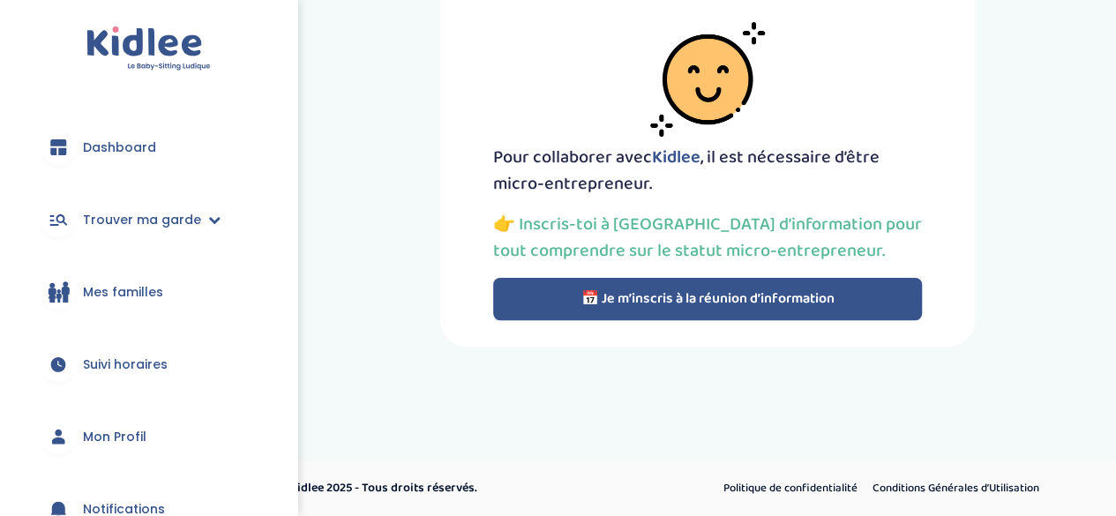
click at [581, 296] on button "📅 Je m’inscris à la réunion d’information" at bounding box center [707, 299] width 429 height 42
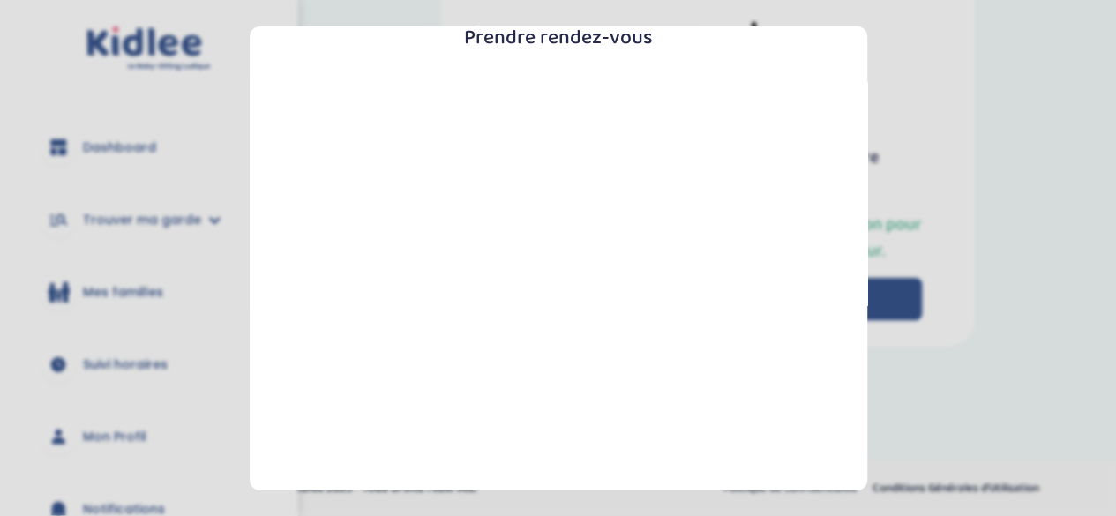
scroll to position [177, 0]
click at [570, 34] on h1 "Prendre rendez-vous" at bounding box center [558, 30] width 189 height 22
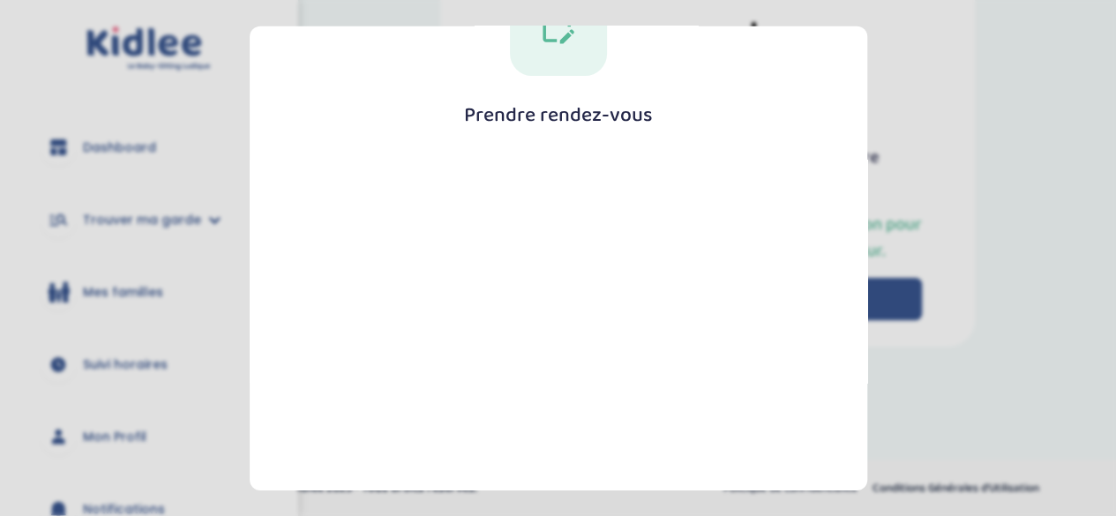
scroll to position [0, 0]
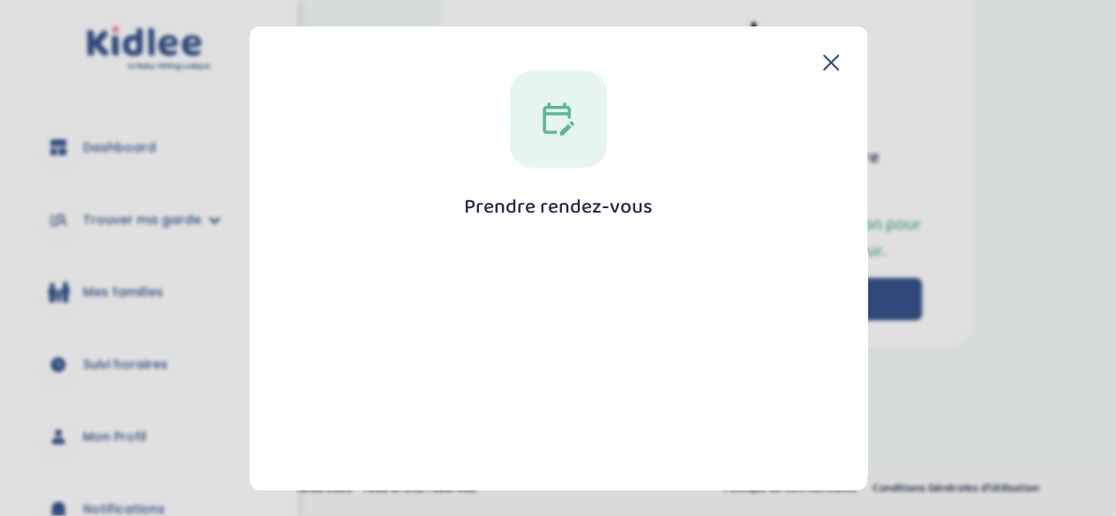
click at [554, 144] on div at bounding box center [558, 118] width 97 height 97
click at [554, 143] on div at bounding box center [558, 118] width 97 height 97
click at [553, 141] on div at bounding box center [558, 118] width 97 height 97
click at [547, 142] on div at bounding box center [558, 118] width 97 height 97
click at [545, 139] on div at bounding box center [558, 118] width 97 height 97
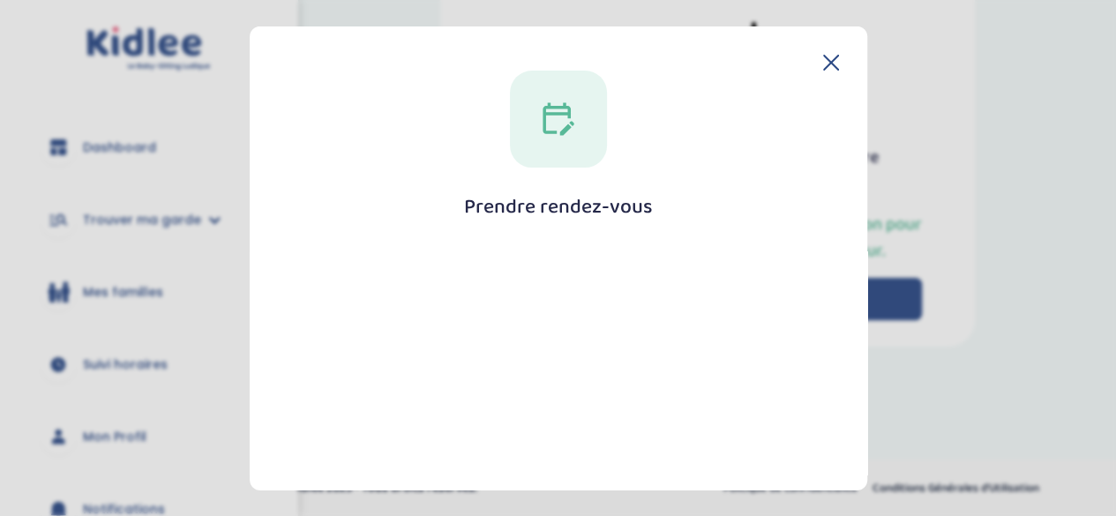
click at [545, 143] on div at bounding box center [558, 118] width 97 height 97
click at [545, 142] on div at bounding box center [558, 118] width 97 height 97
click at [826, 57] on icon at bounding box center [831, 62] width 16 height 16
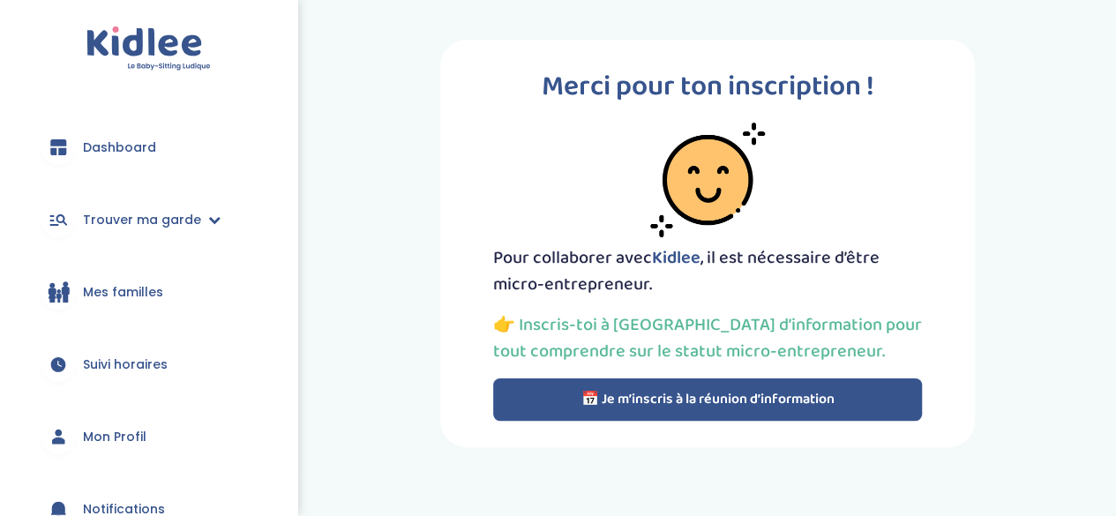
click at [811, 395] on button "📅 Je m’inscris à la réunion d’information" at bounding box center [707, 400] width 429 height 42
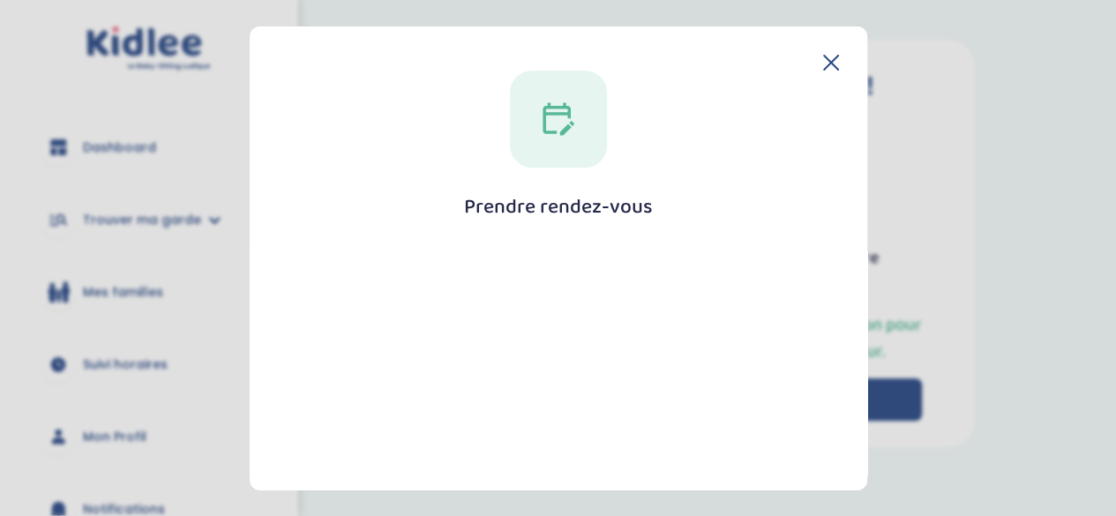
click at [837, 62] on div "Prendre rendez-vous Fermer" at bounding box center [559, 258] width 618 height 465
click at [824, 63] on icon at bounding box center [831, 62] width 16 height 16
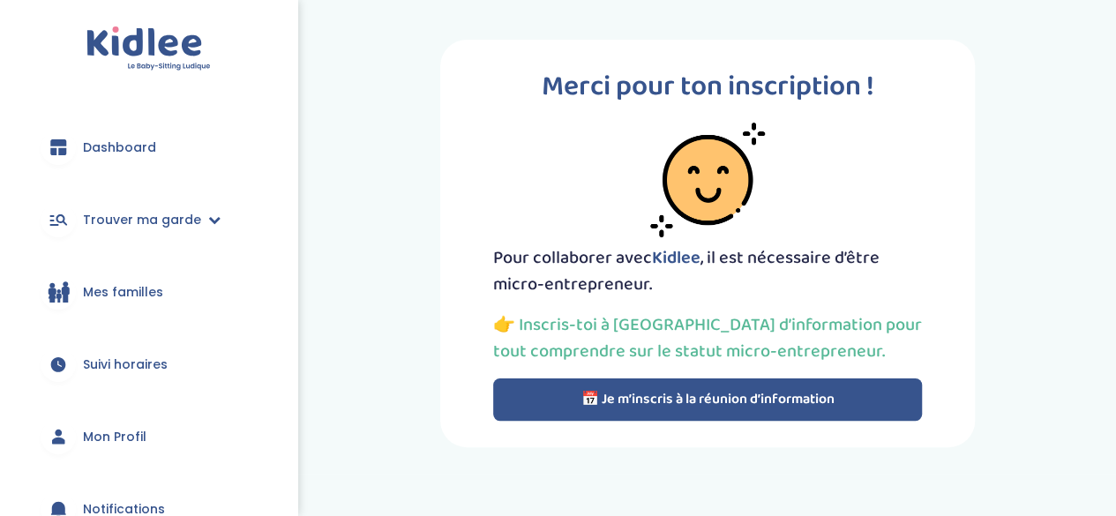
click at [631, 389] on button "📅 Je m’inscris à la réunion d’information" at bounding box center [707, 400] width 429 height 42
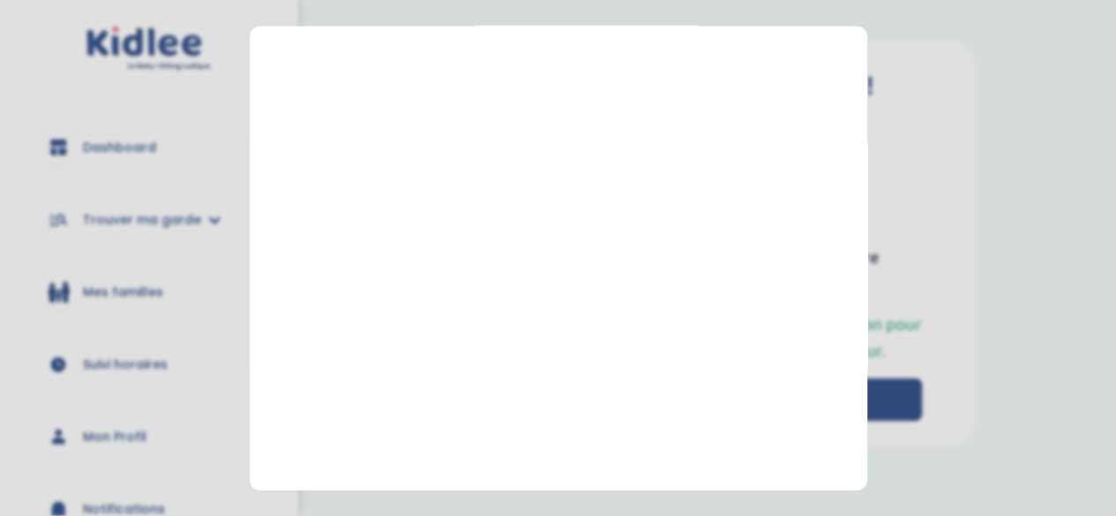
scroll to position [432, 0]
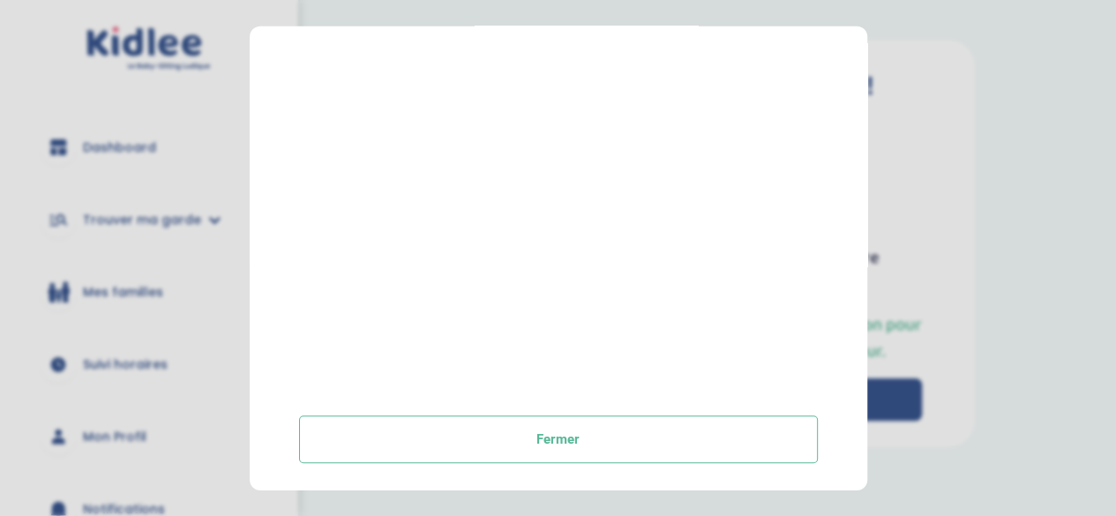
click at [568, 451] on button "Fermer" at bounding box center [558, 440] width 519 height 48
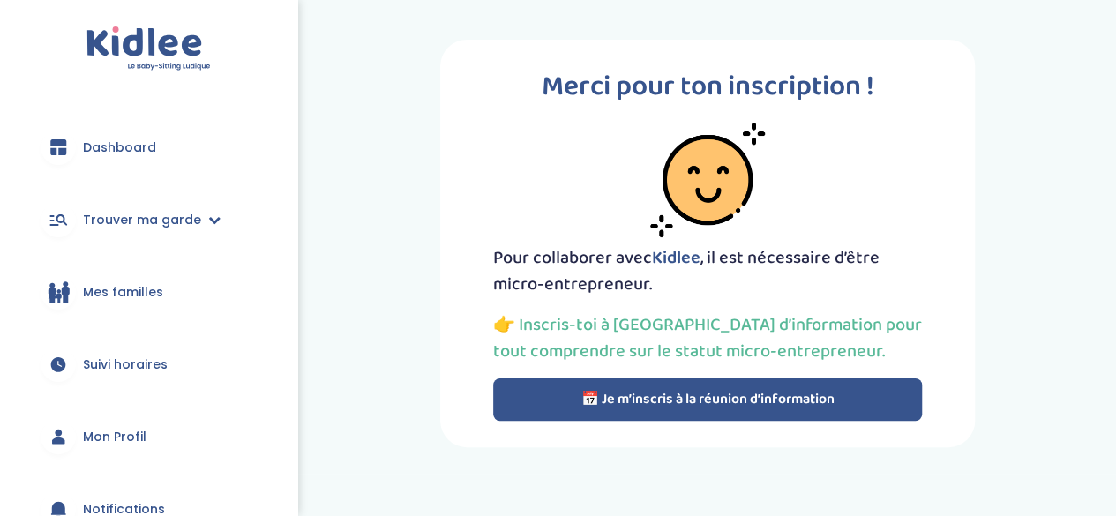
click at [613, 382] on button "📅 Je m’inscris à la réunion d’information" at bounding box center [707, 400] width 429 height 42
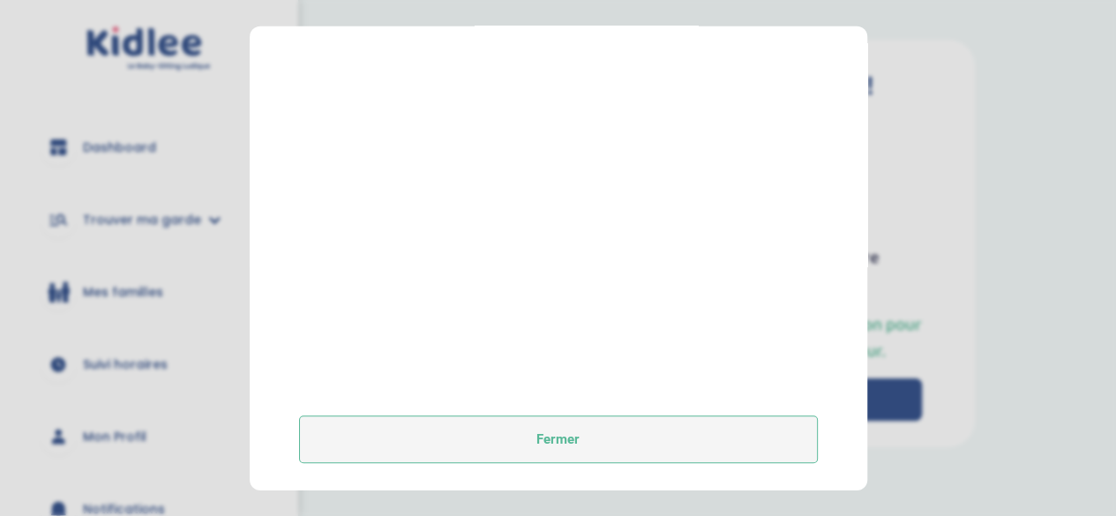
click at [583, 440] on button "Fermer" at bounding box center [558, 440] width 519 height 48
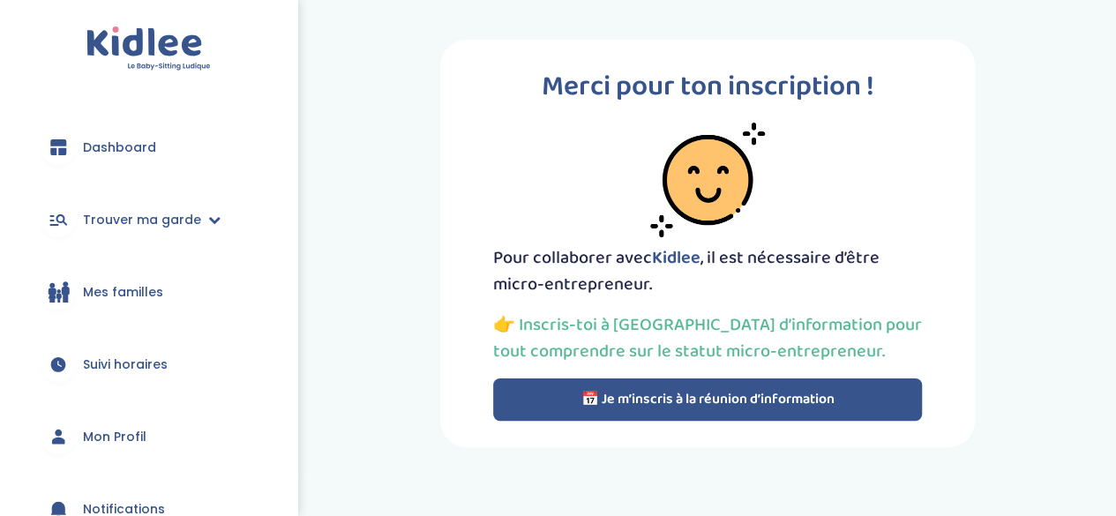
click at [628, 414] on button "📅 Je m’inscris à la réunion d’information" at bounding box center [707, 400] width 429 height 42
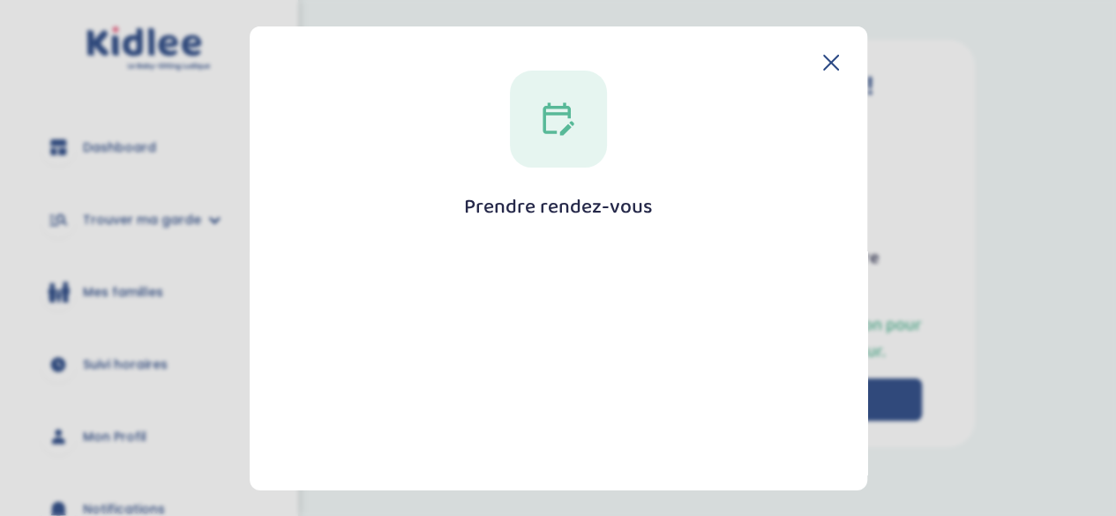
click at [813, 66] on header at bounding box center [558, 62] width 561 height 16
click at [826, 65] on icon at bounding box center [831, 62] width 16 height 16
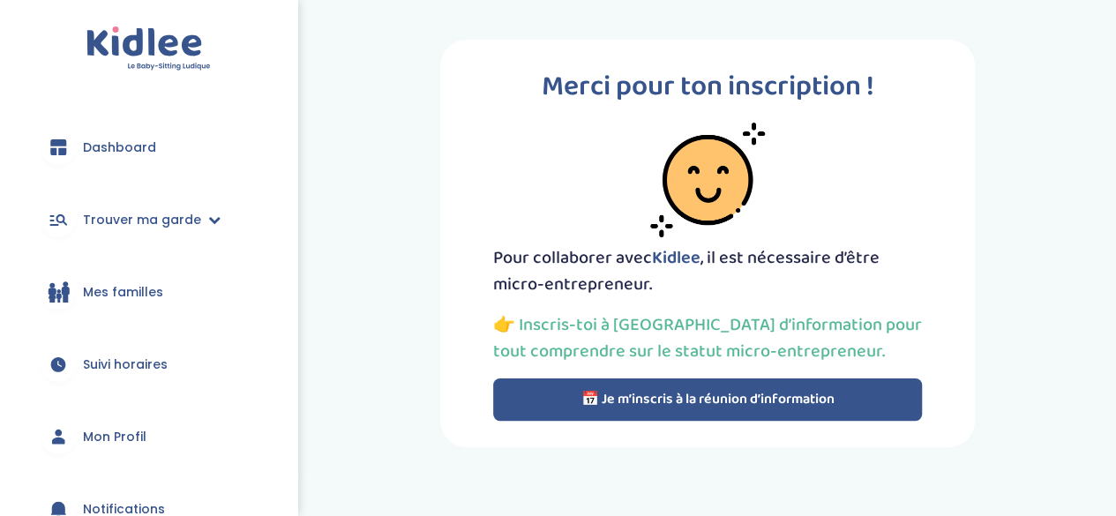
click at [778, 419] on button "📅 Je m’inscris à la réunion d’information" at bounding box center [707, 400] width 429 height 42
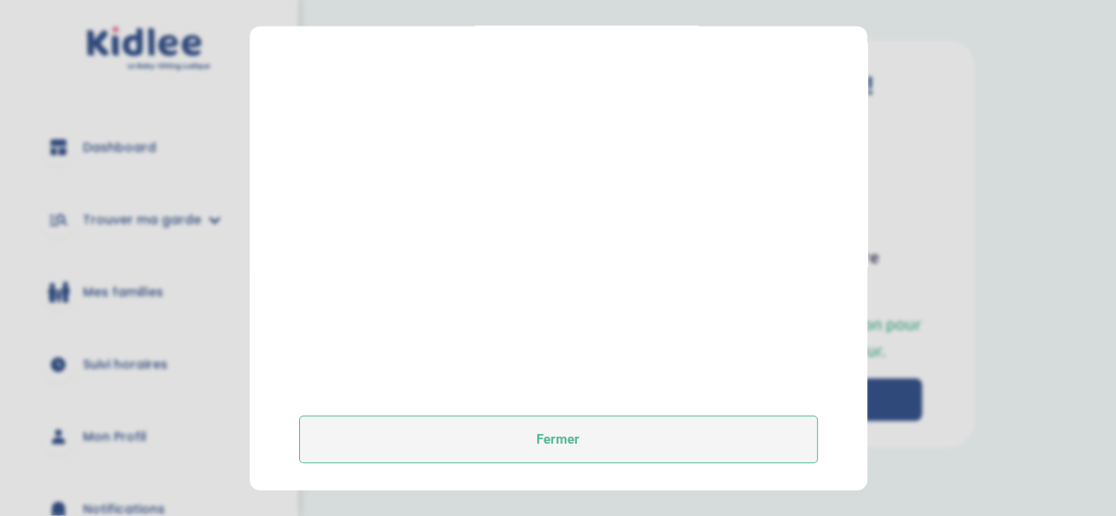
drag, startPoint x: 531, startPoint y: 455, endPoint x: 530, endPoint y: 445, distance: 9.9
click at [531, 455] on button "Fermer" at bounding box center [558, 440] width 519 height 48
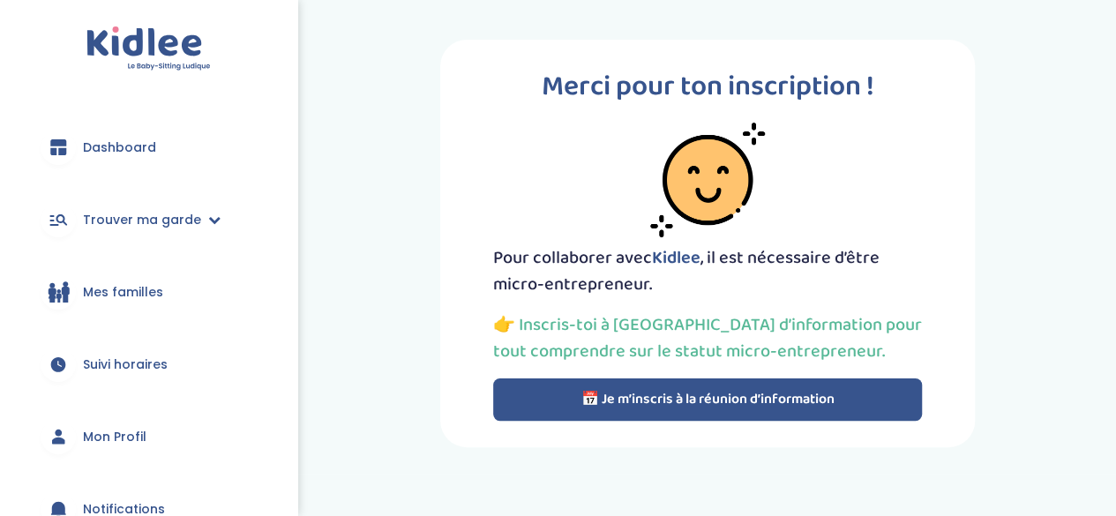
click at [69, 167] on link "Dashboard" at bounding box center [148, 148] width 244 height 64
click at [695, 417] on button "📅 Je m’inscris à la réunion d’information" at bounding box center [707, 400] width 429 height 42
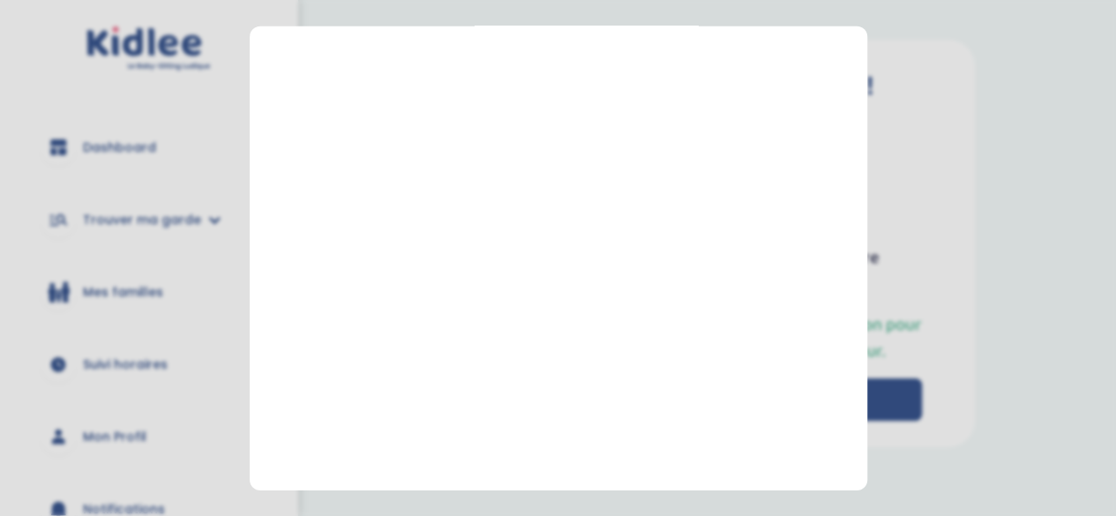
scroll to position [432, 0]
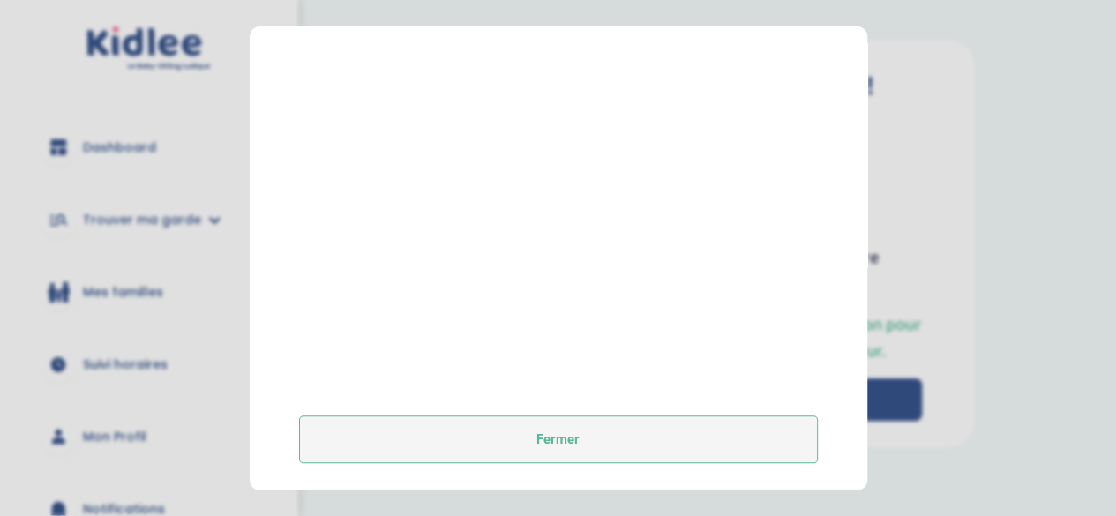
click at [517, 449] on button "Fermer" at bounding box center [558, 440] width 519 height 48
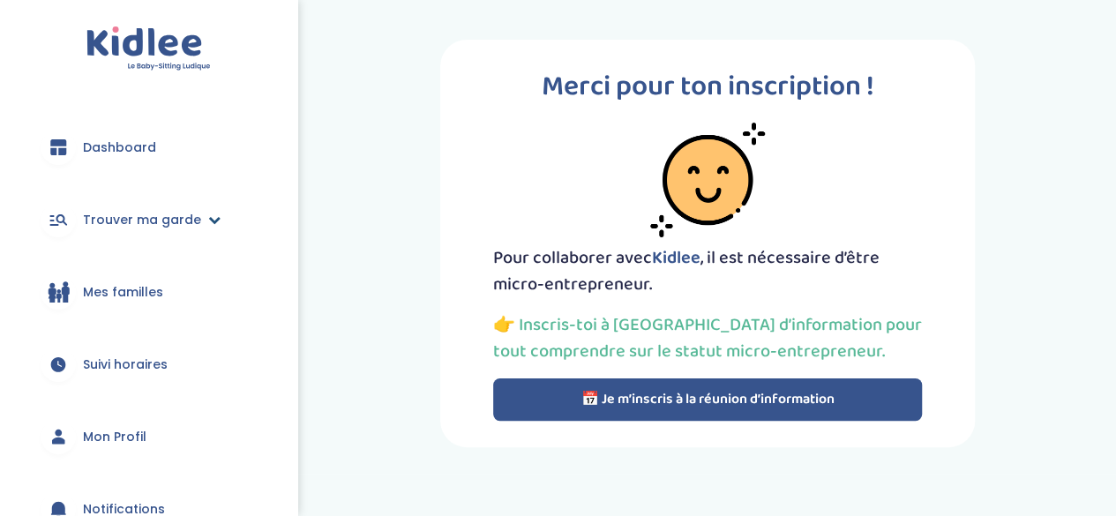
click at [90, 227] on span "Trouver ma garde" at bounding box center [142, 220] width 118 height 19
click at [162, 229] on link "Trouver ma garde" at bounding box center [148, 220] width 244 height 64
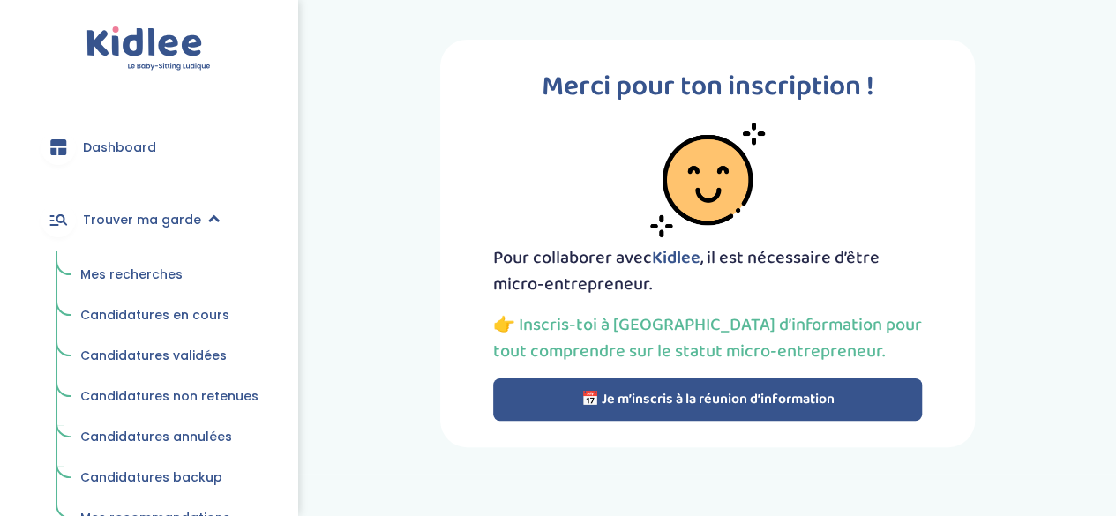
click at [150, 267] on span "Mes recherches" at bounding box center [131, 275] width 102 height 18
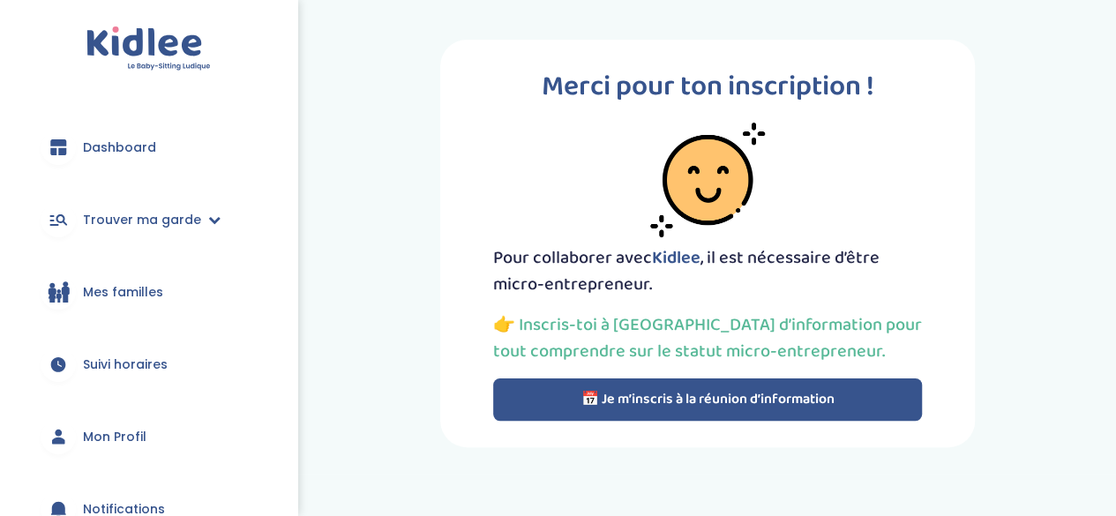
click at [710, 387] on button "📅 Je m’inscris à la réunion d’information" at bounding box center [707, 400] width 429 height 42
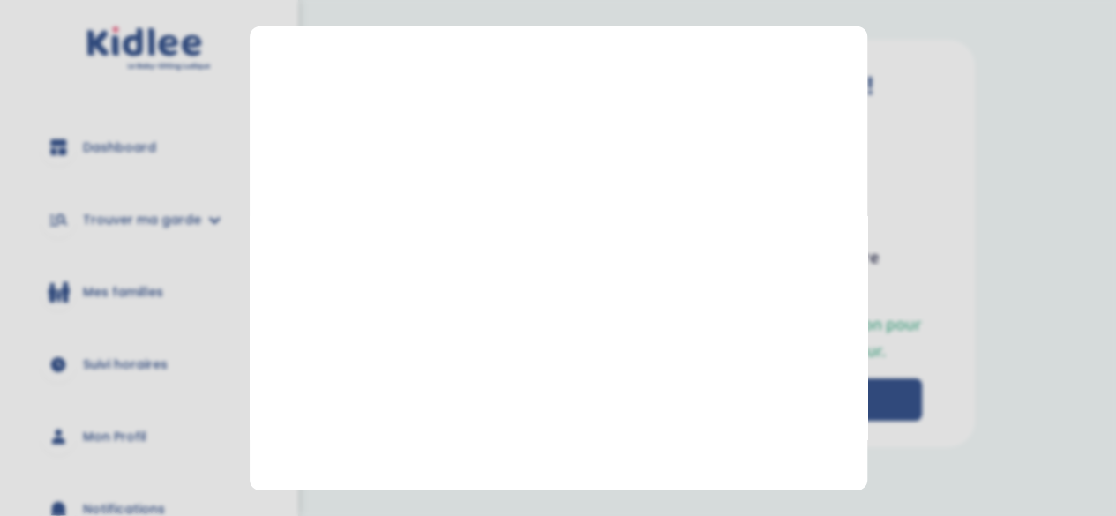
scroll to position [432, 0]
